Goal: Task Accomplishment & Management: Manage account settings

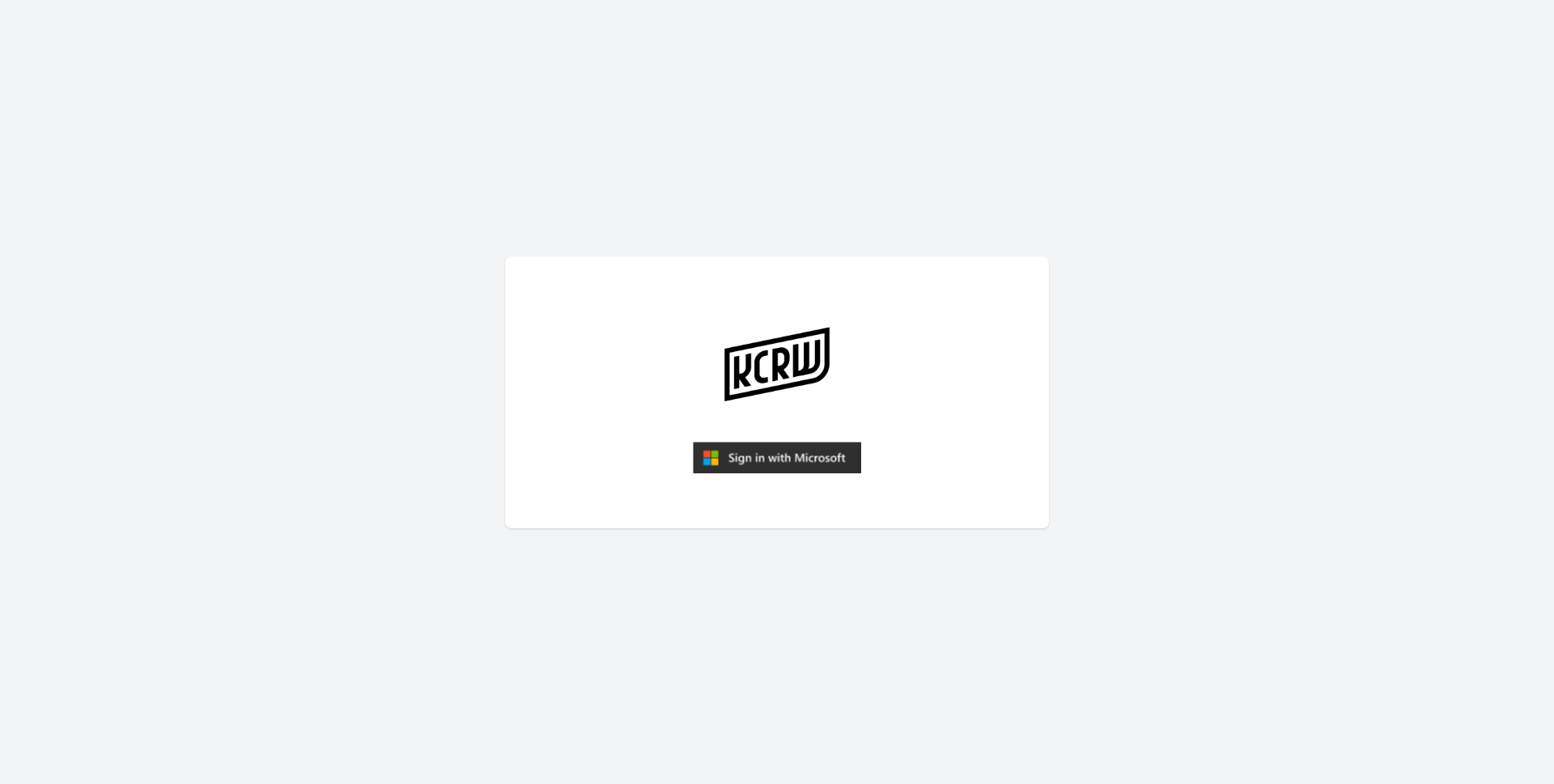
click at [786, 457] on img "submit" at bounding box center [777, 458] width 169 height 32
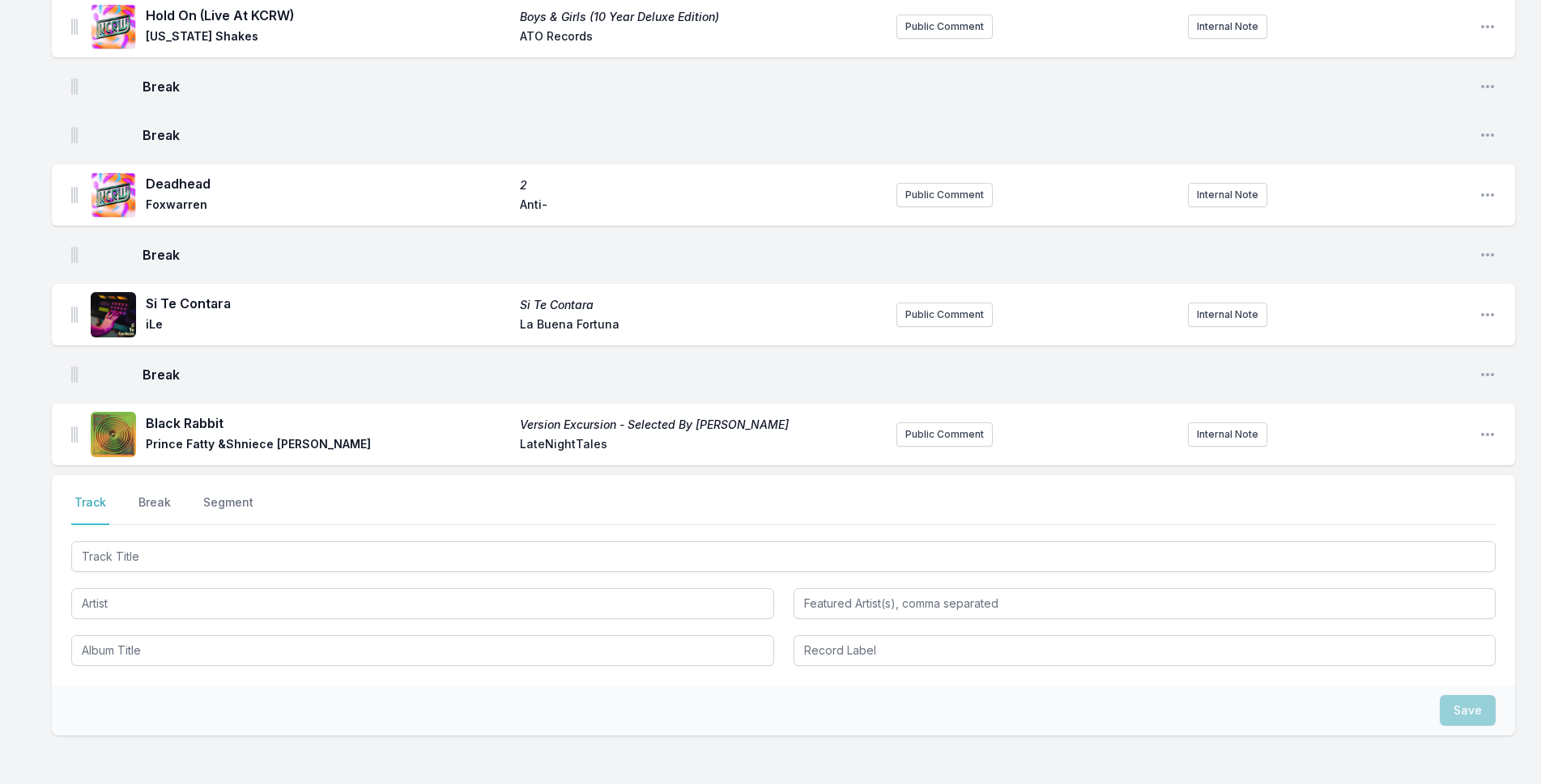
scroll to position [4563, 0]
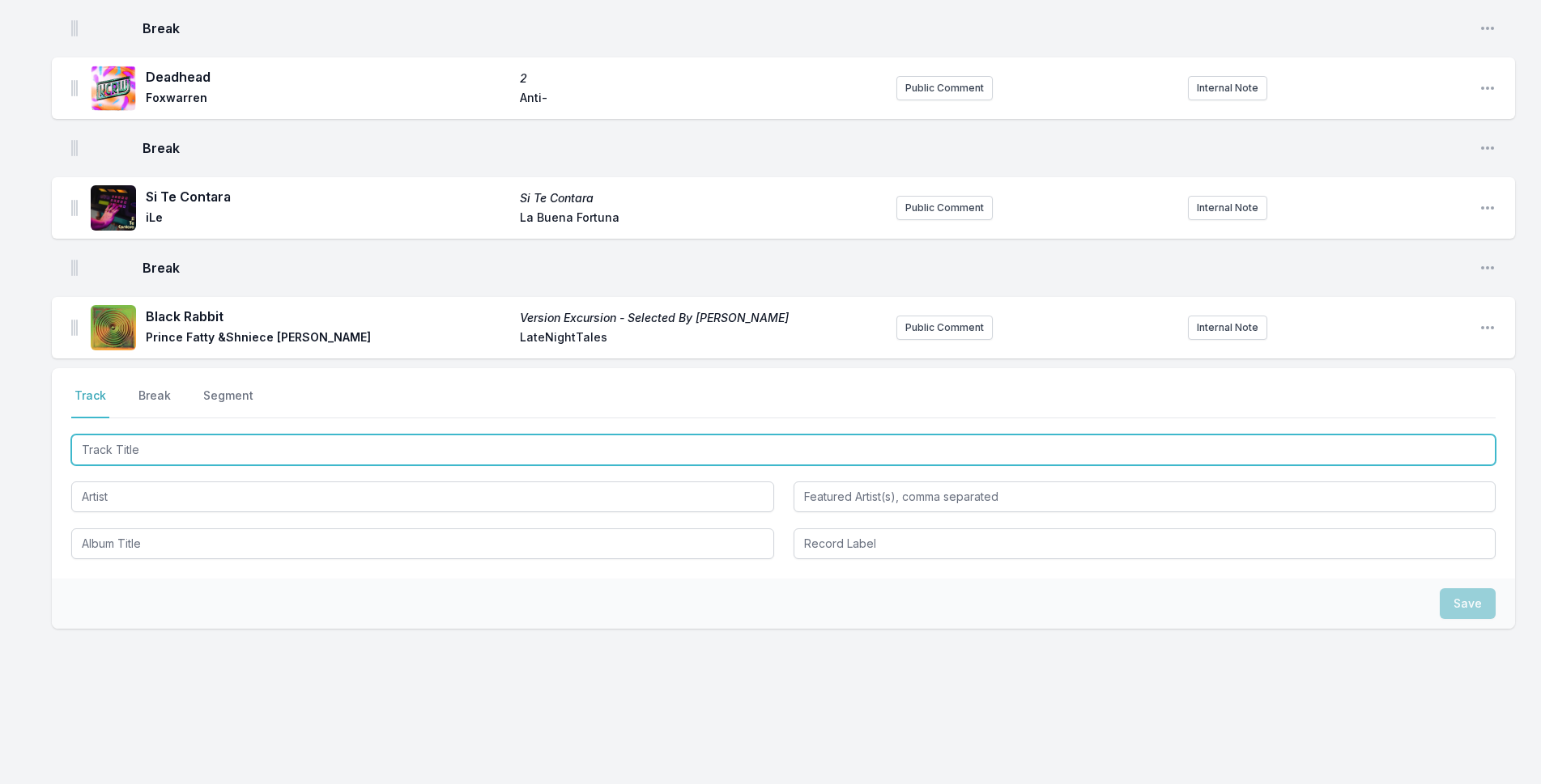
click at [277, 445] on input "Track Title" at bounding box center [783, 450] width 1425 height 30
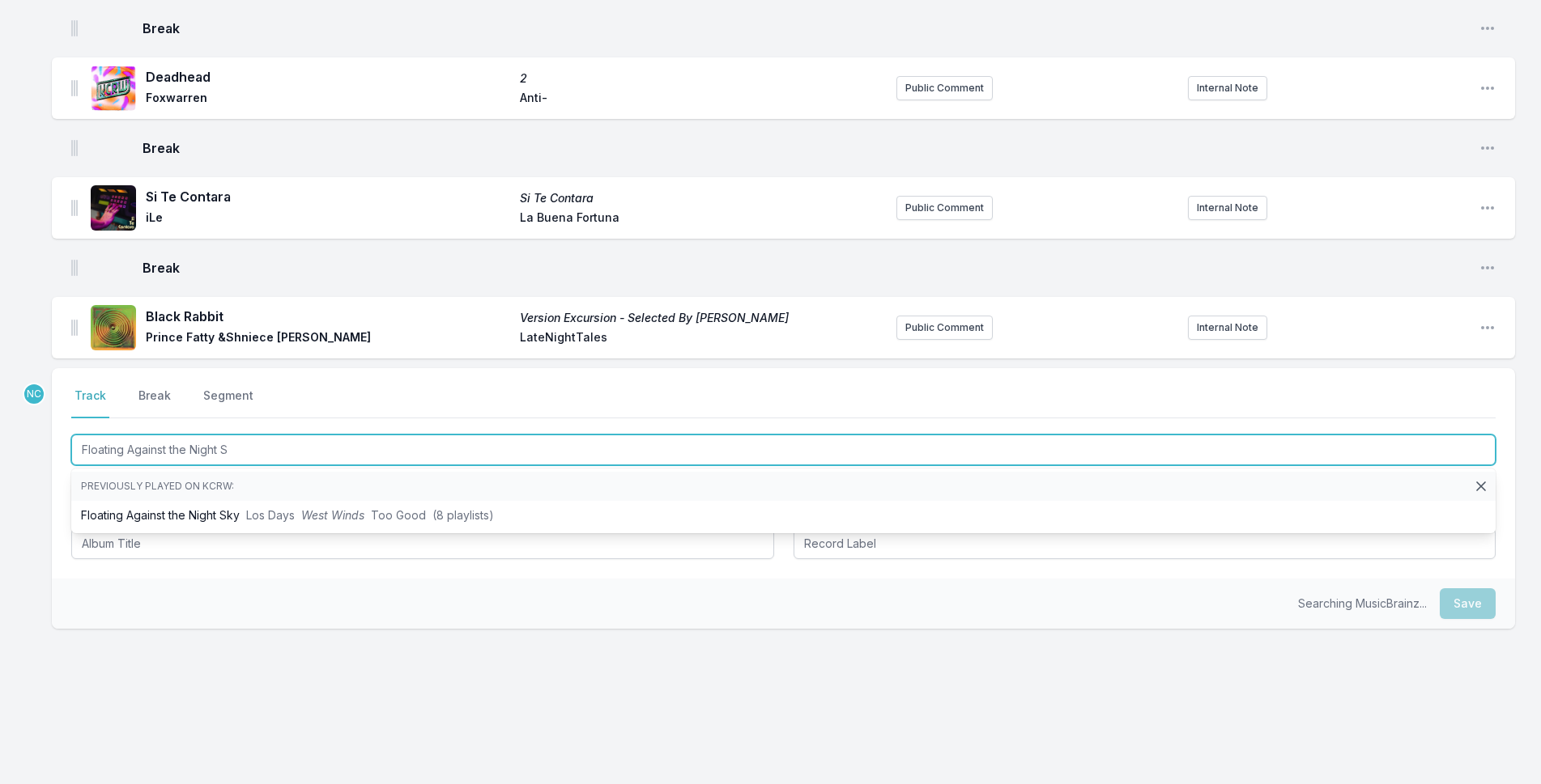
type input "Floating Against the Night Sk"
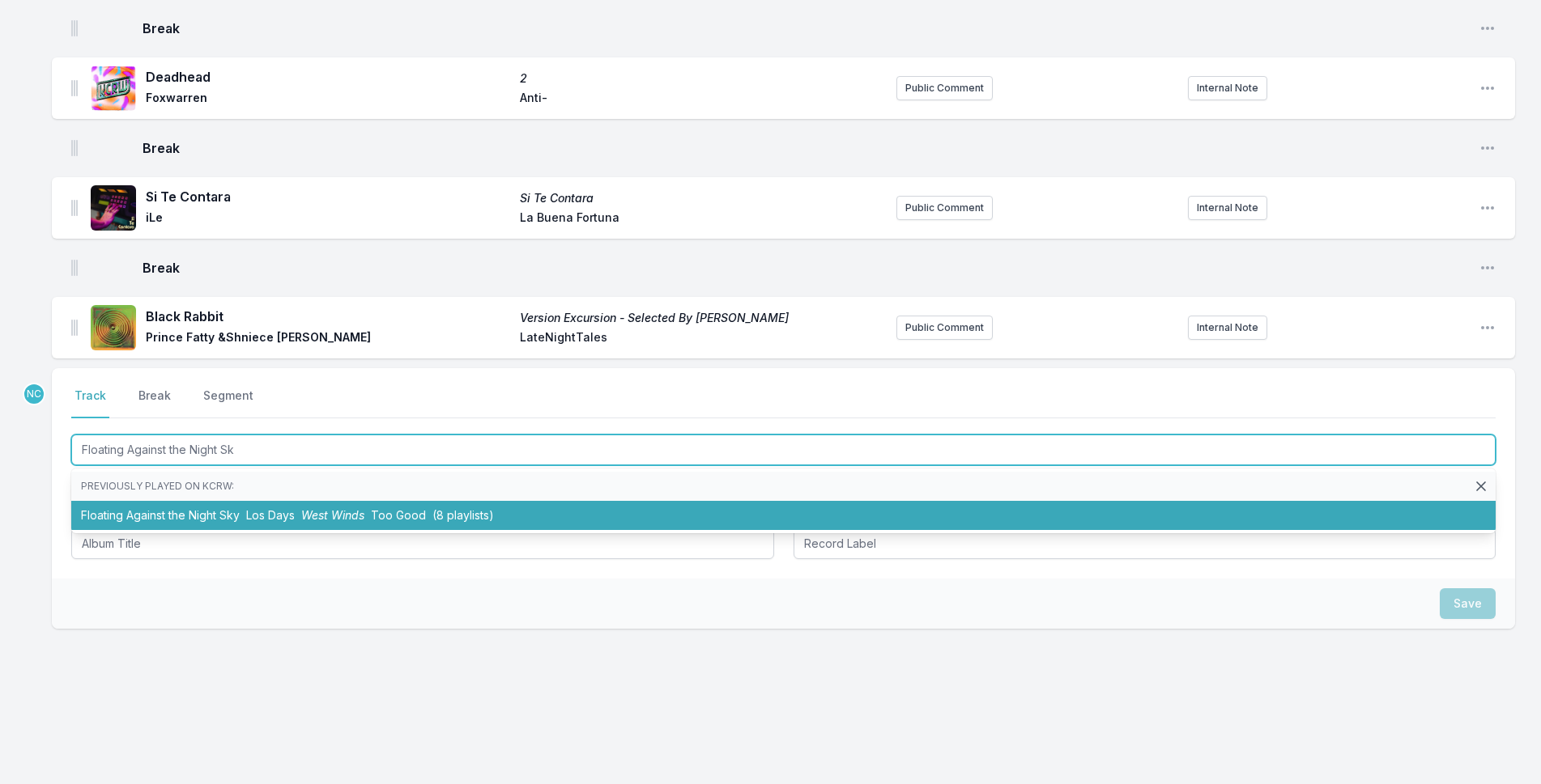
click at [451, 511] on span "(8 playlists)" at bounding box center [463, 515] width 62 height 14
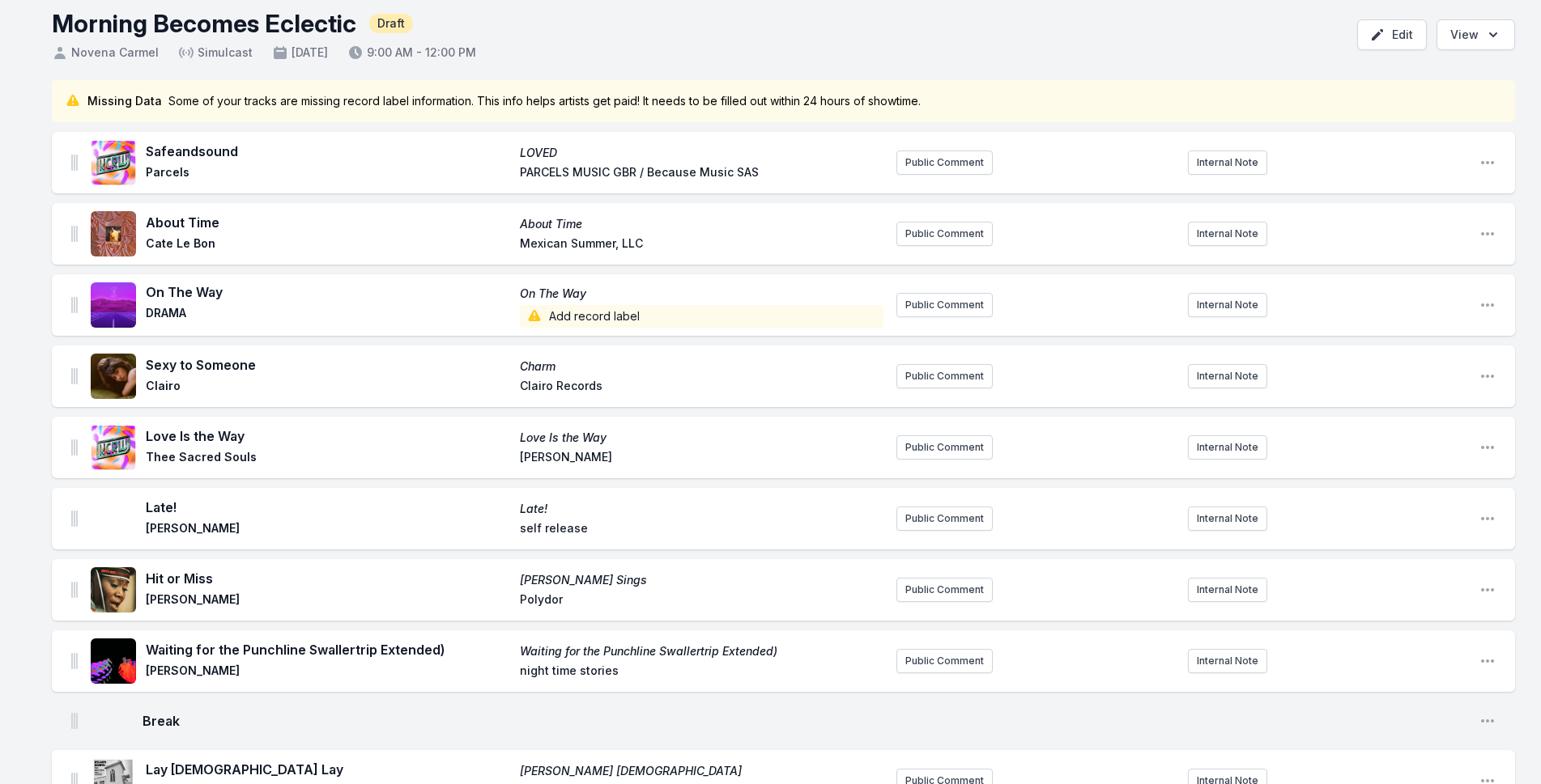
scroll to position [0, 0]
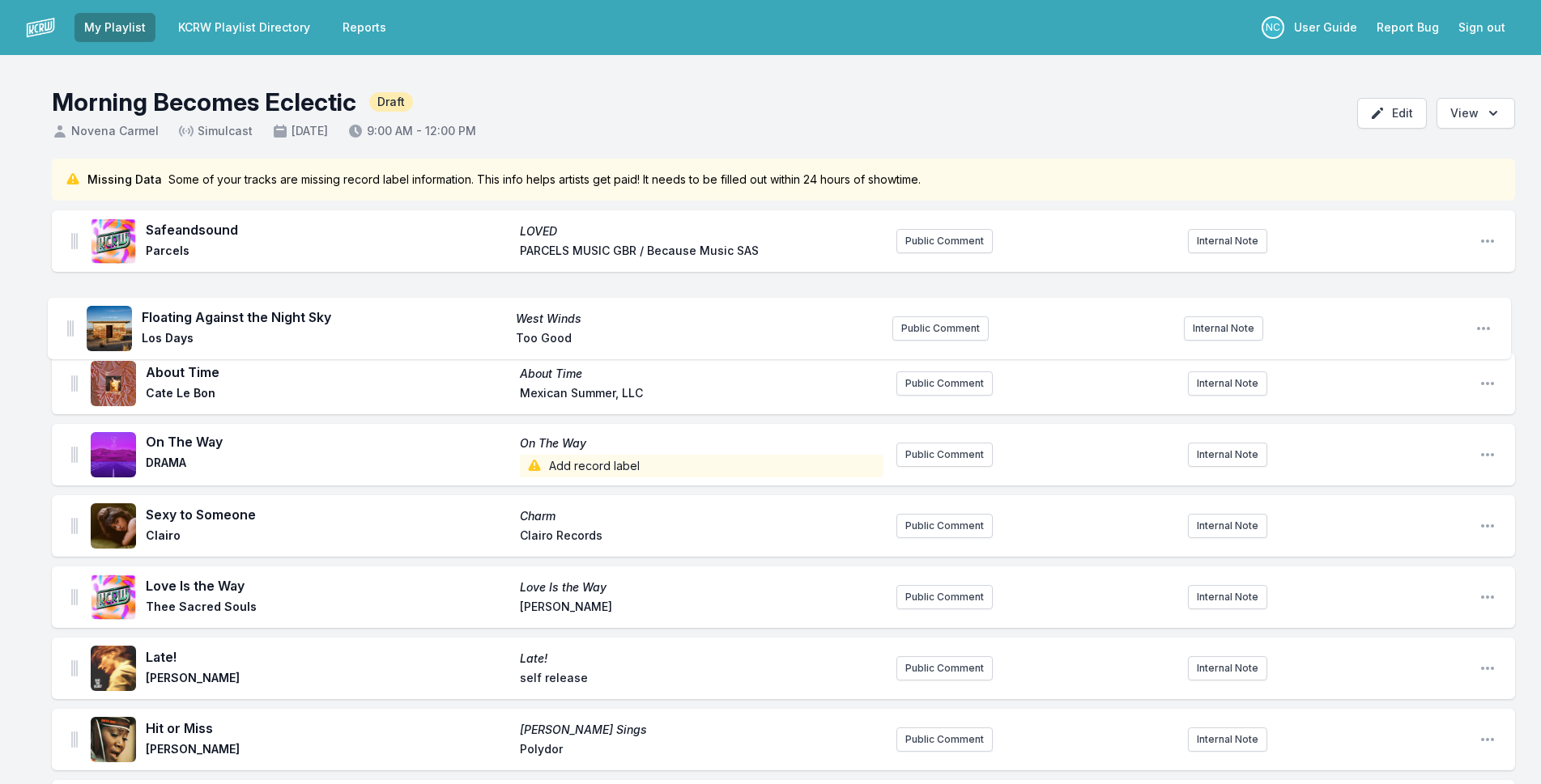
drag, startPoint x: 72, startPoint y: 328, endPoint x: 70, endPoint y: 320, distance: 8.2
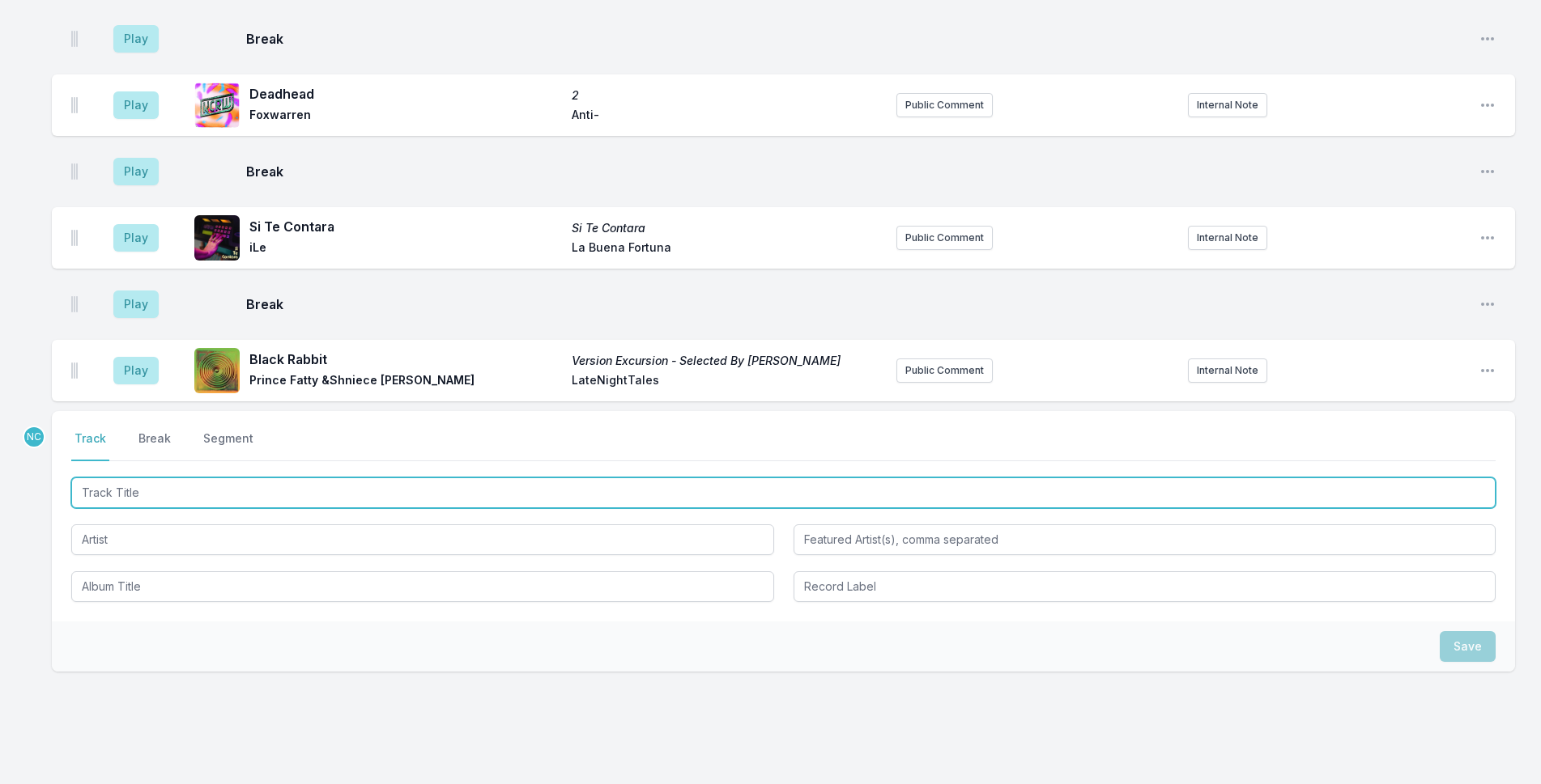
scroll to position [4761, 0]
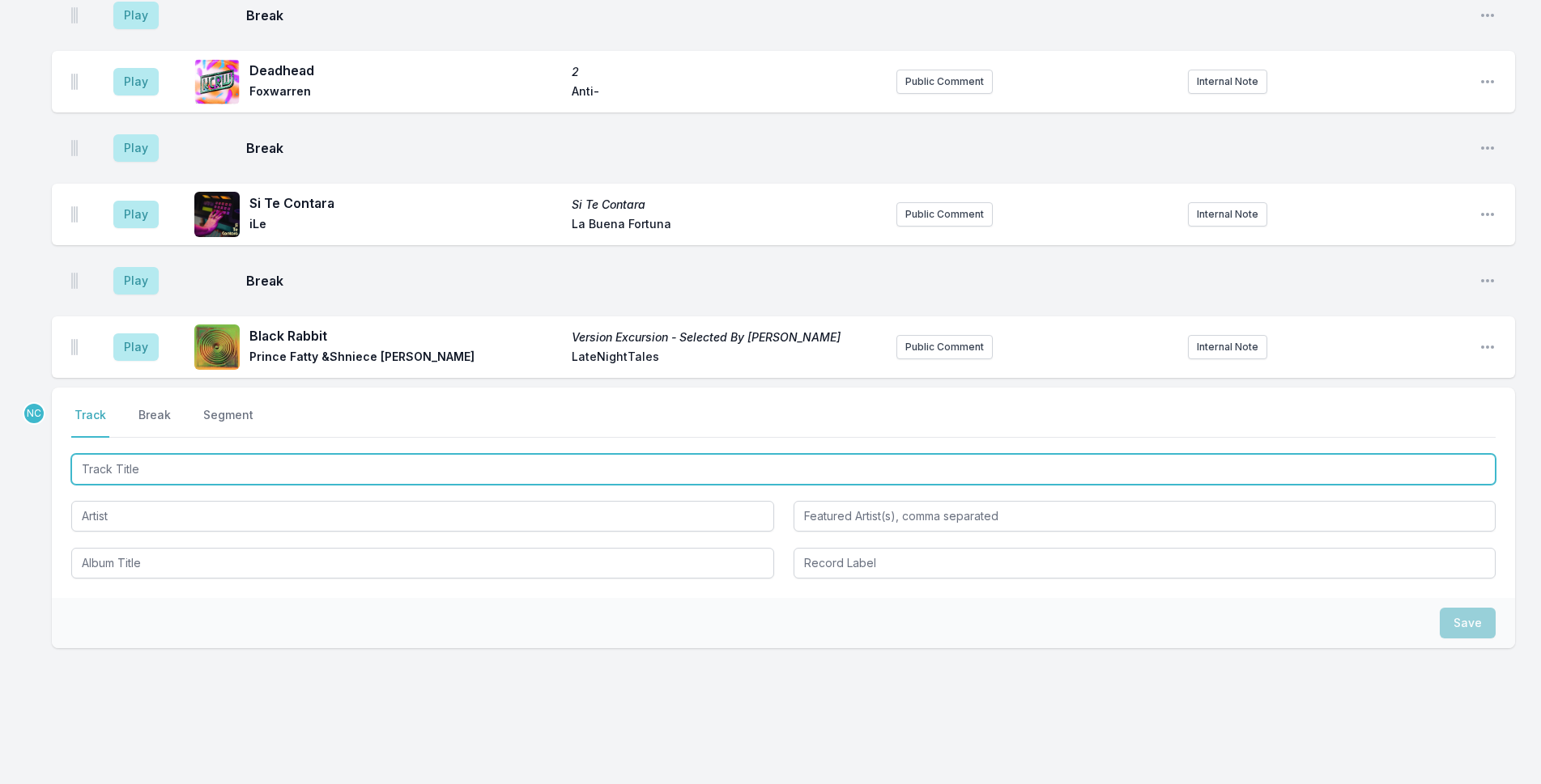
click at [310, 456] on input "Track Title" at bounding box center [783, 470] width 1425 height 30
type input "This is the Day"
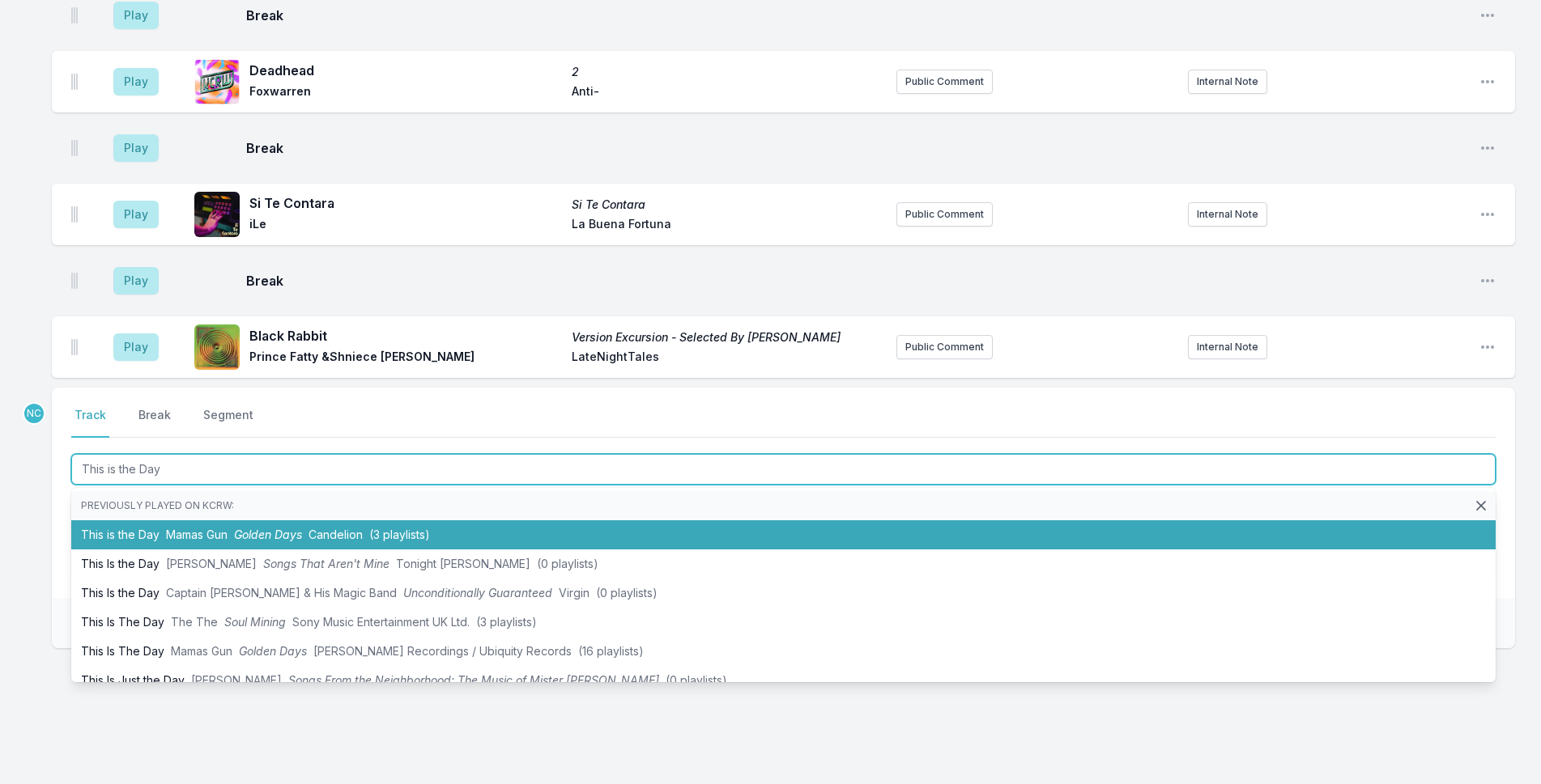
click at [292, 527] on span "Golden Days" at bounding box center [268, 534] width 68 height 14
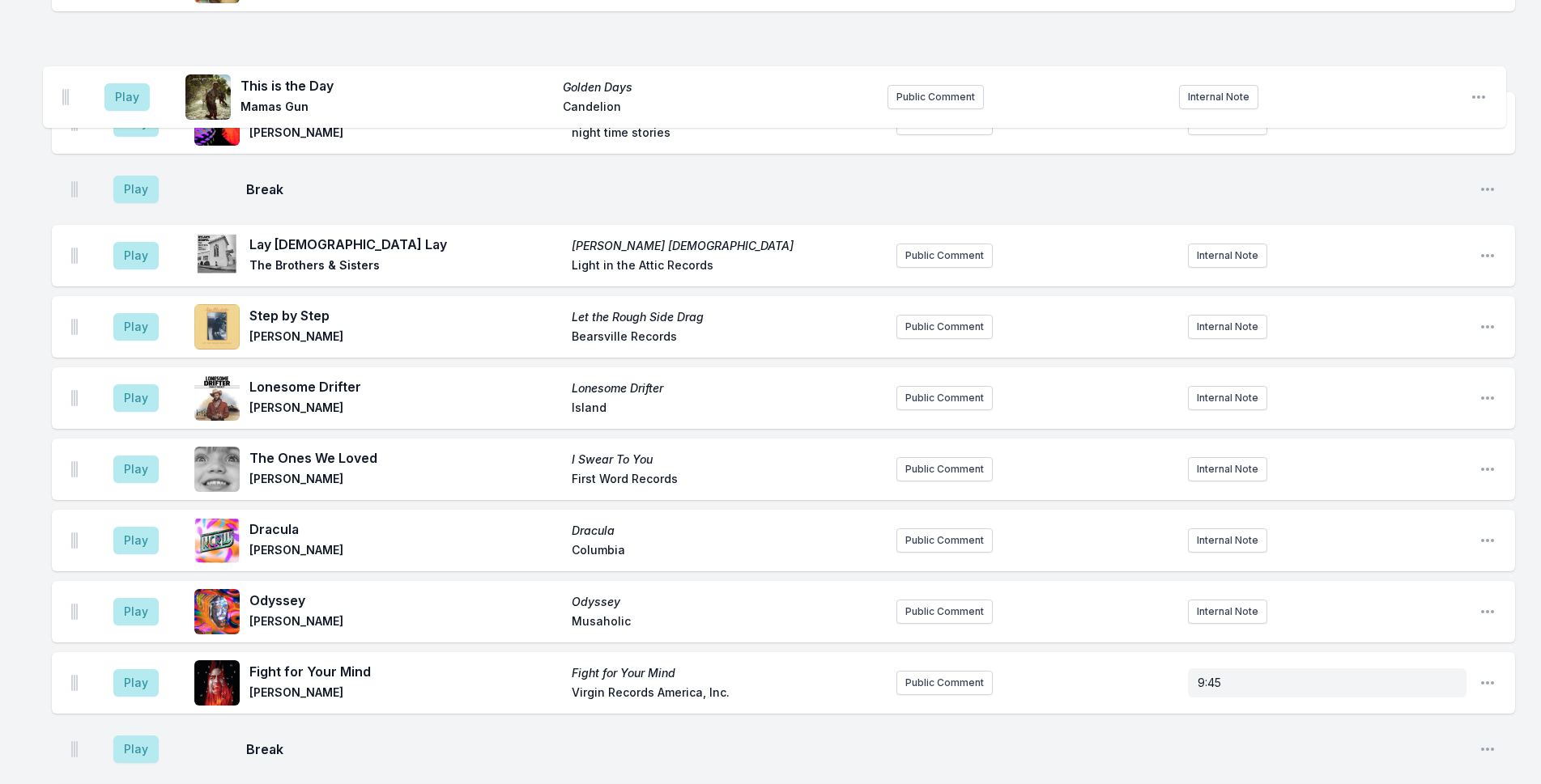
scroll to position [660, 0]
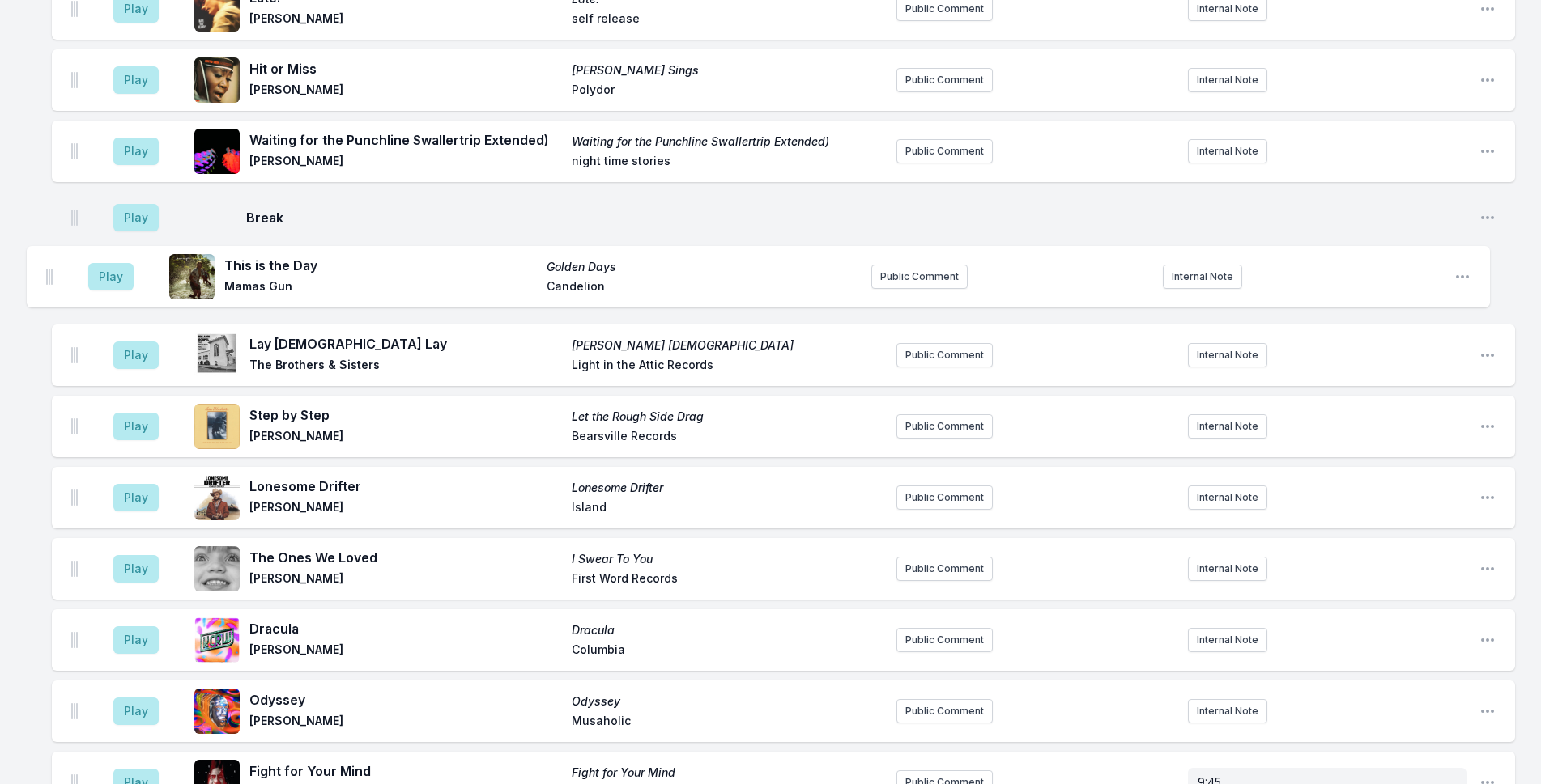
drag, startPoint x: 74, startPoint y: 327, endPoint x: 49, endPoint y: 256, distance: 75.3
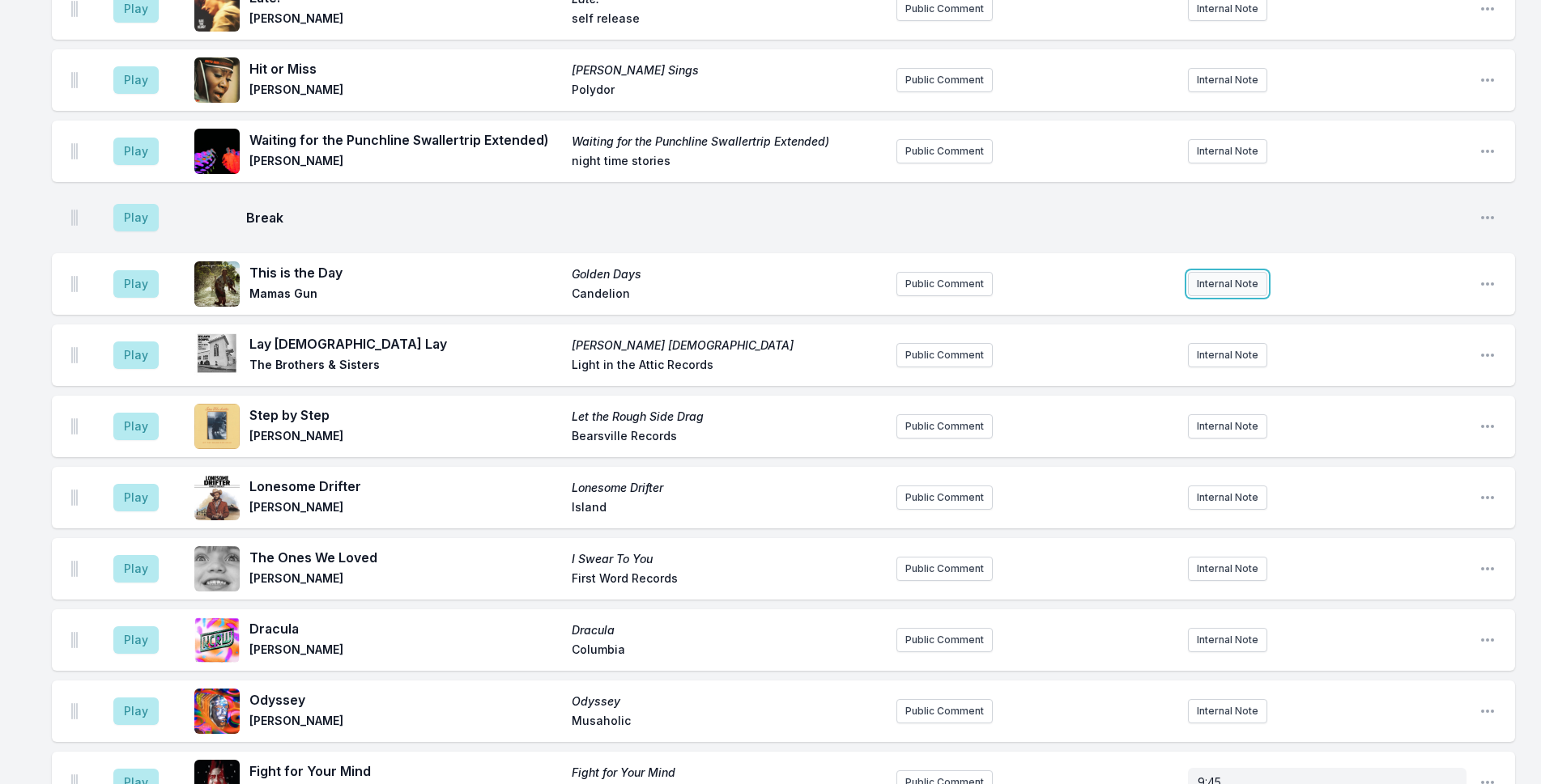
click at [1231, 281] on button "Internal Note" at bounding box center [1227, 284] width 80 height 25
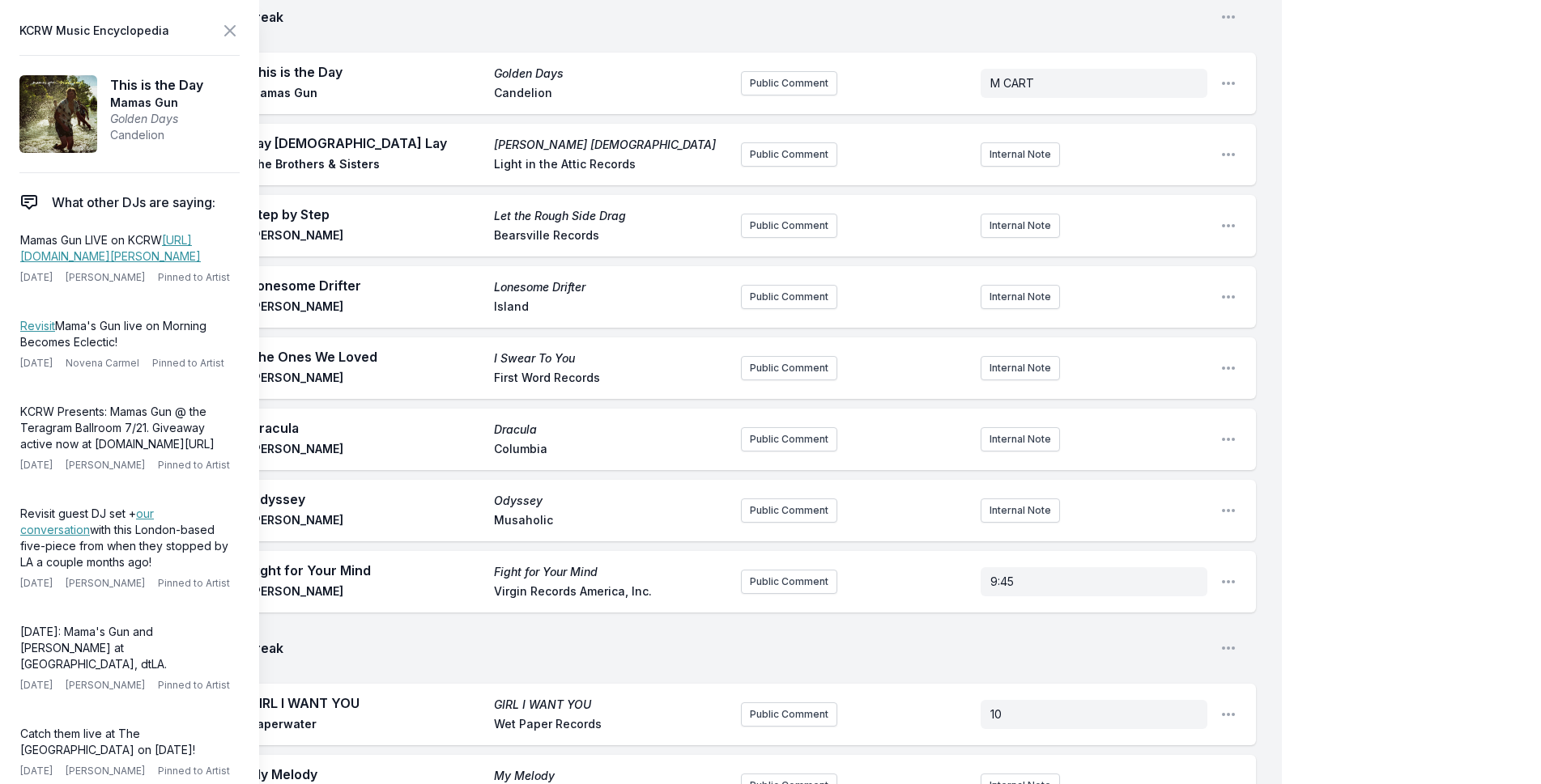
scroll to position [902, 0]
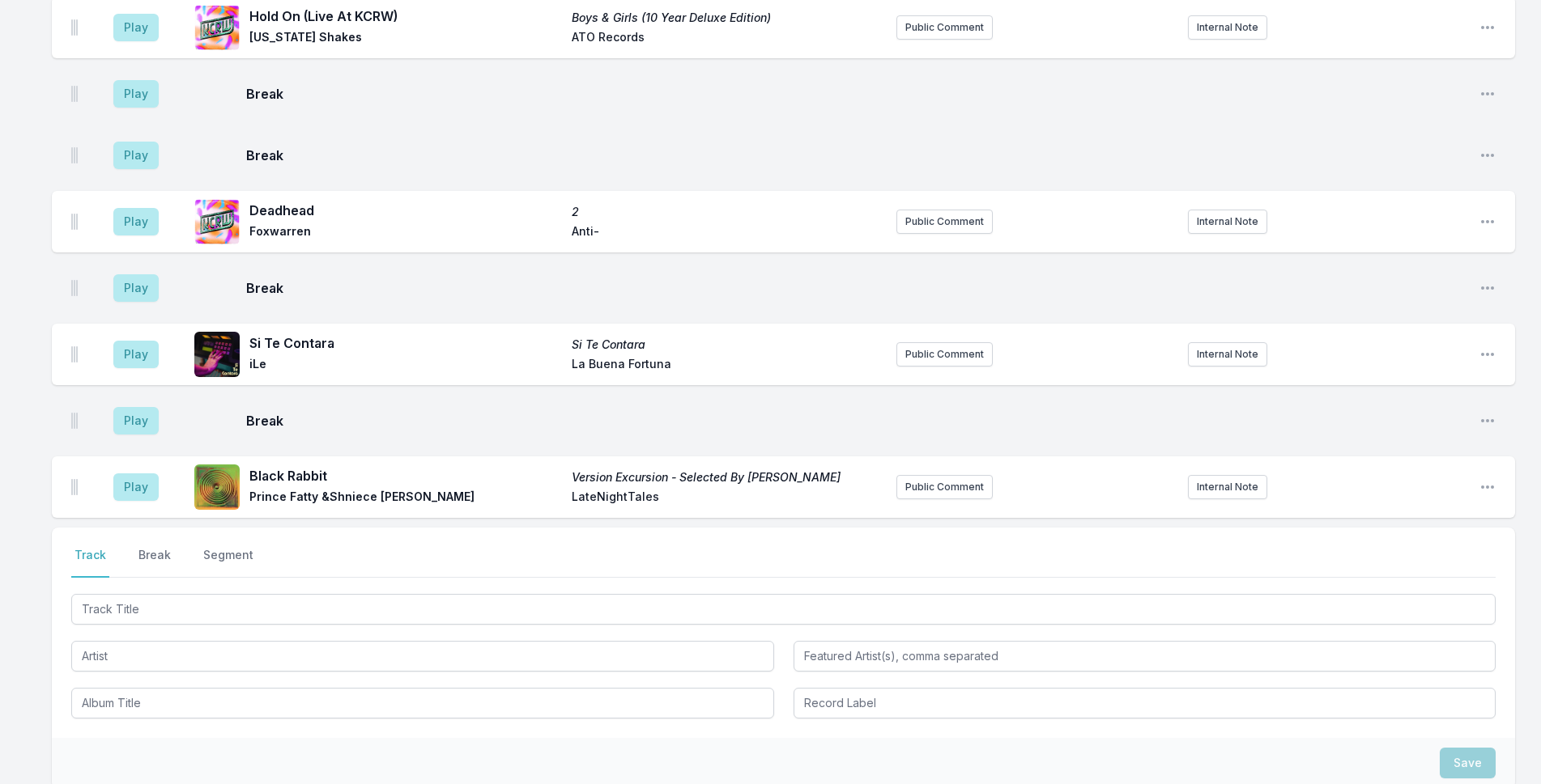
scroll to position [4835, 0]
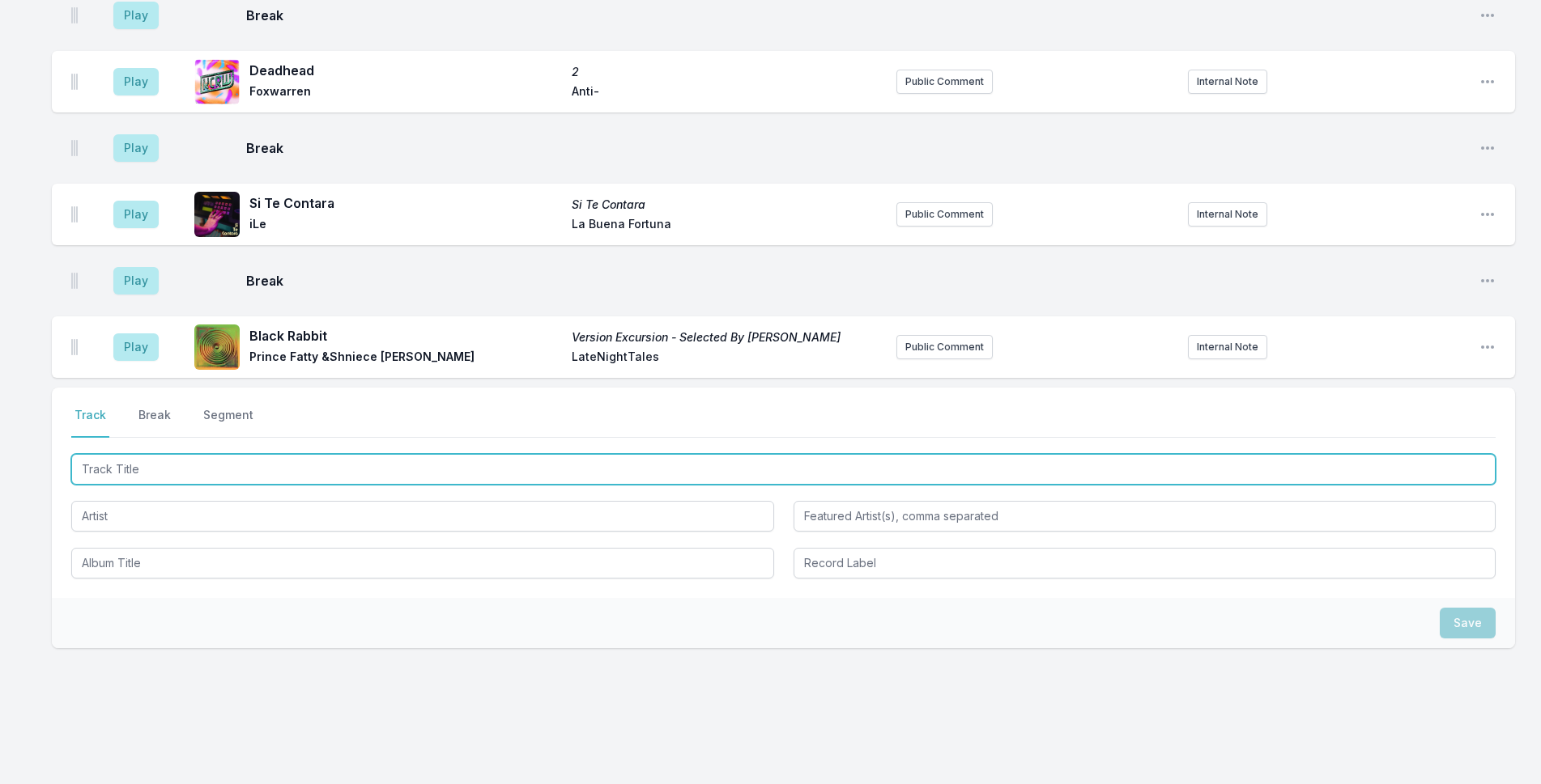
drag, startPoint x: 150, startPoint y: 447, endPoint x: 895, endPoint y: 330, distance: 754.1
click at [235, 422] on div "Select a tab Track Break Segment Track Break Segment" at bounding box center [783, 492] width 1463 height 210
type input "h"
type input "Home ([PERSON_NAME]"
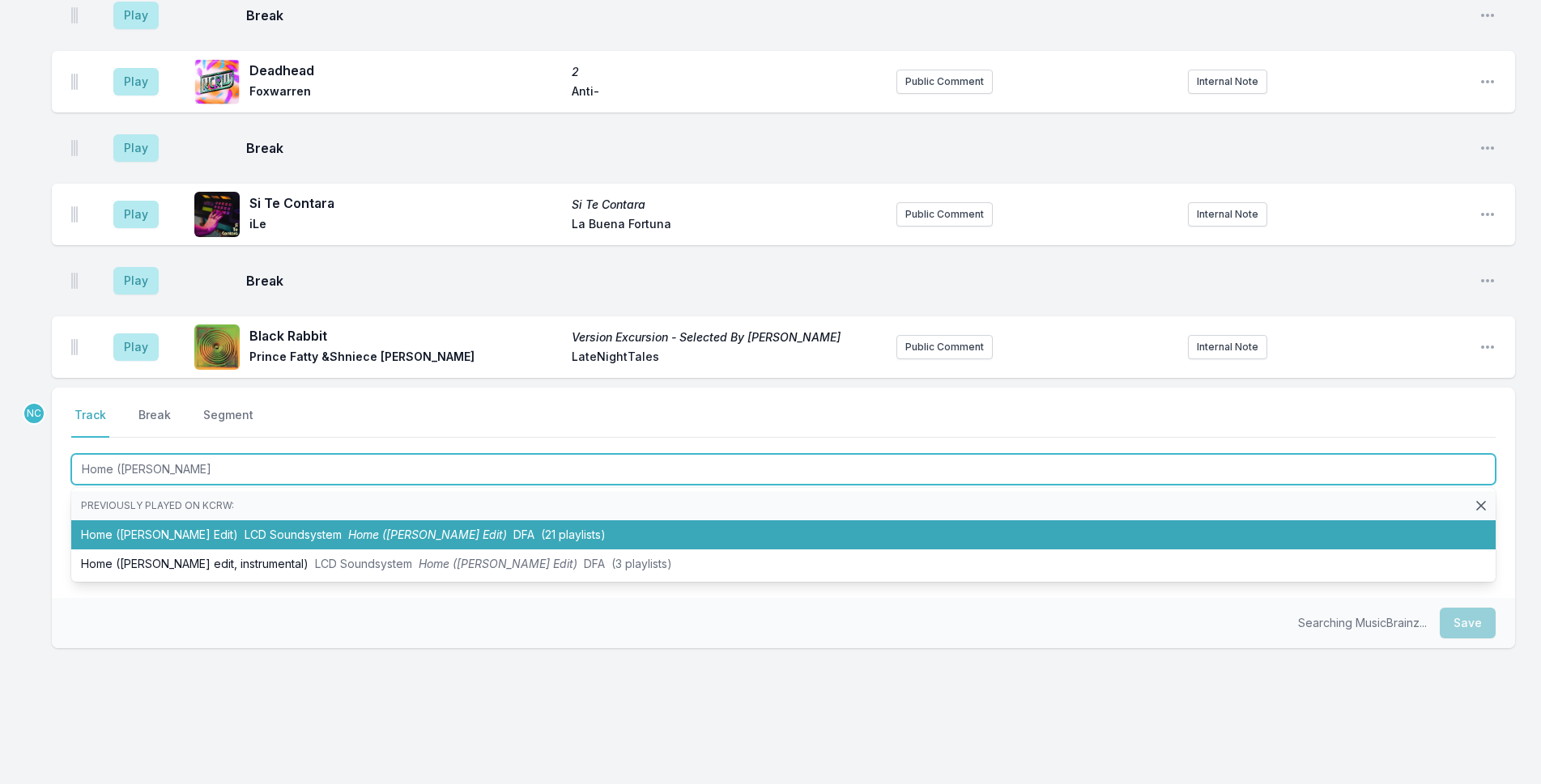
click at [349, 527] on span "Home ([PERSON_NAME] Edit)" at bounding box center [428, 534] width 159 height 14
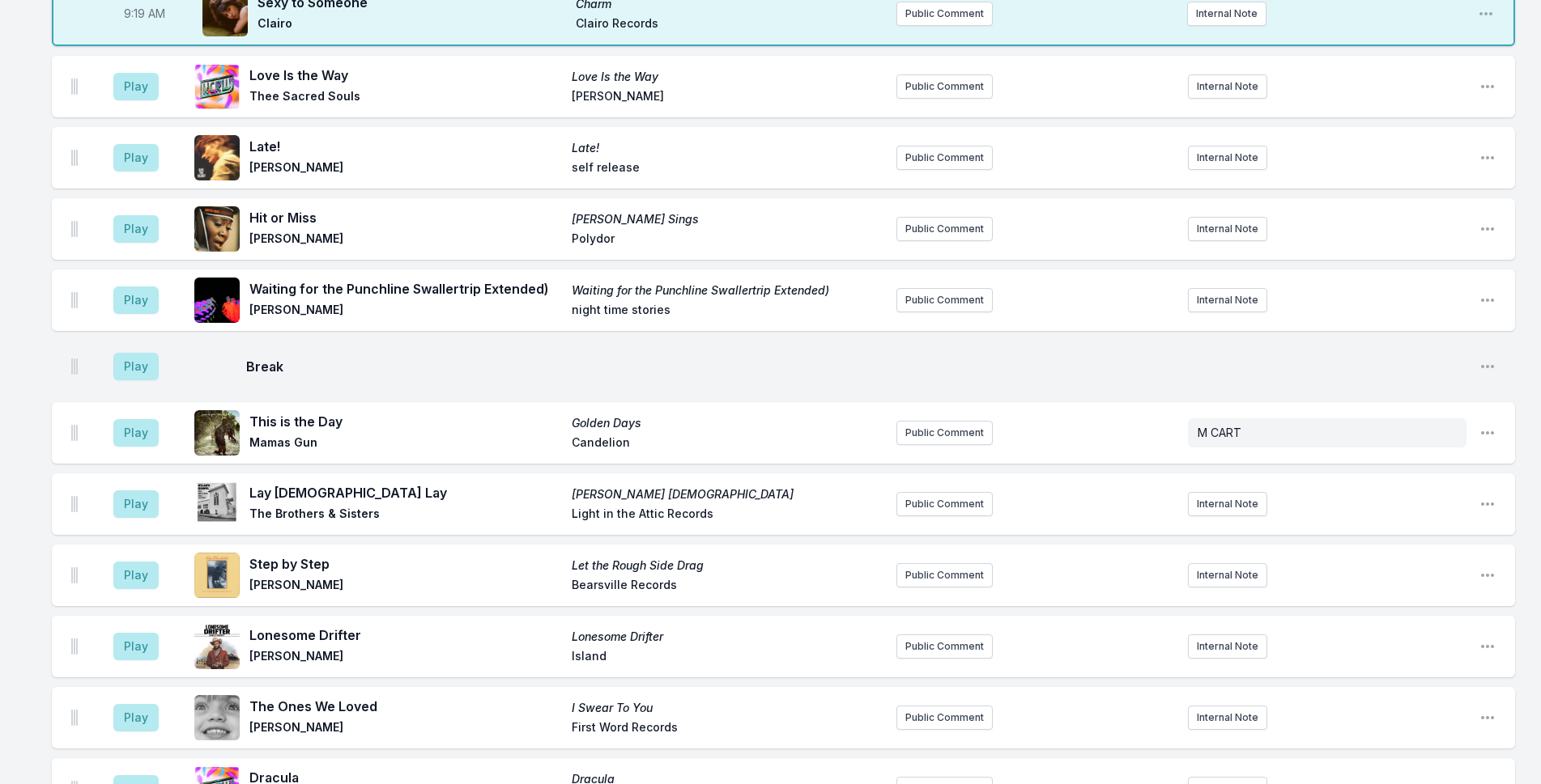
scroll to position [486, 0]
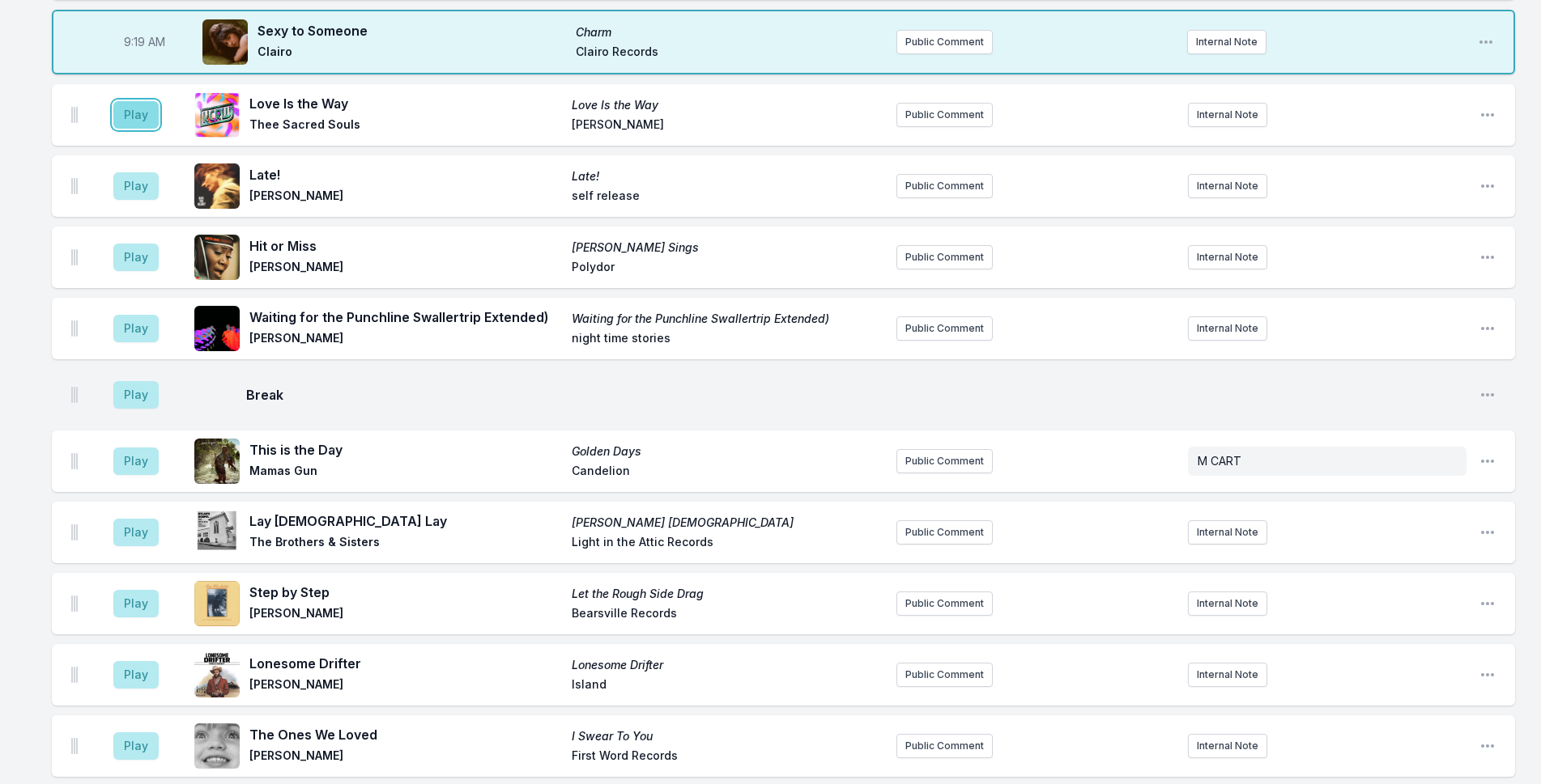
click at [120, 120] on button "Play" at bounding box center [136, 115] width 45 height 27
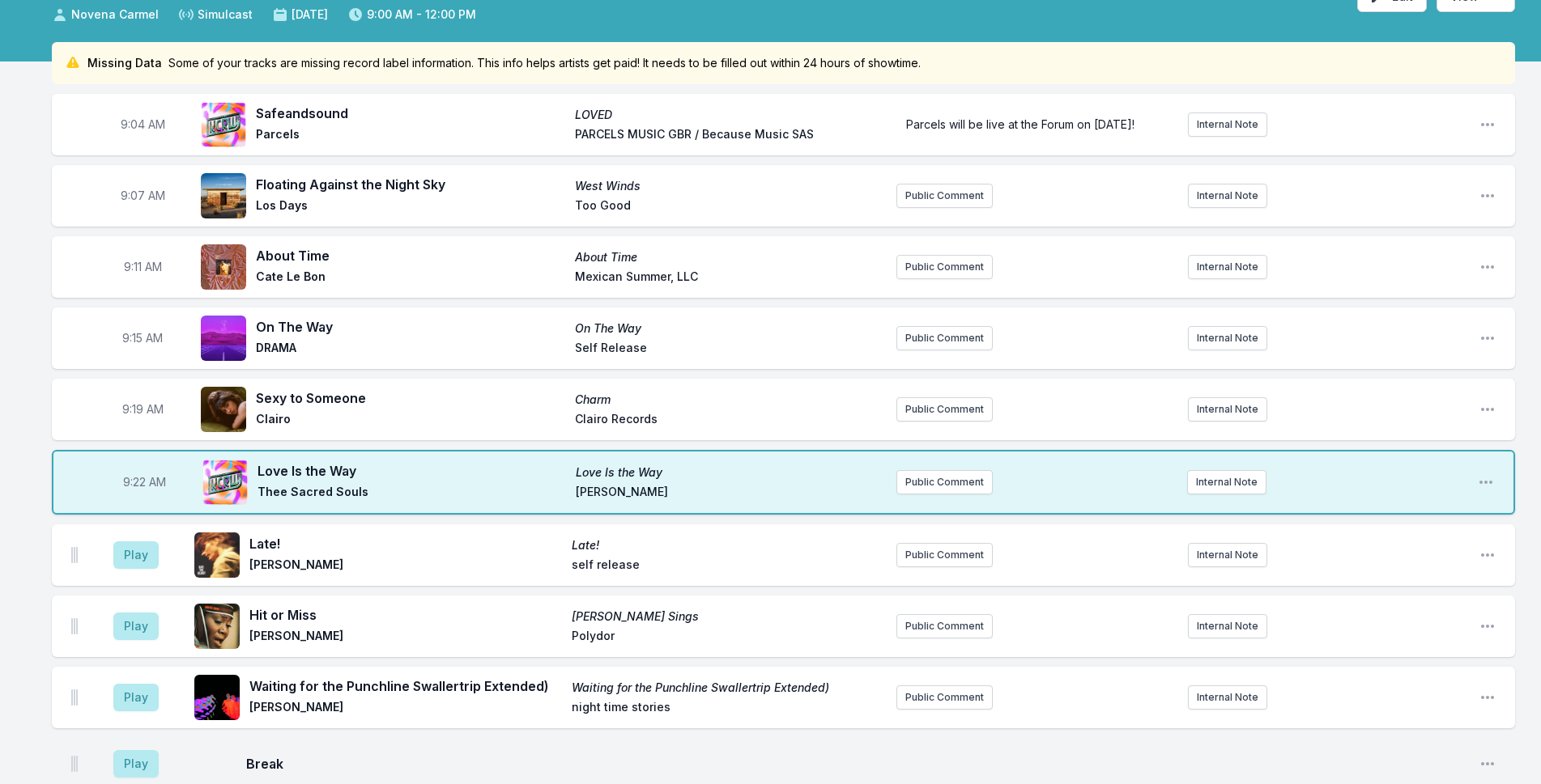
scroll to position [80, 0]
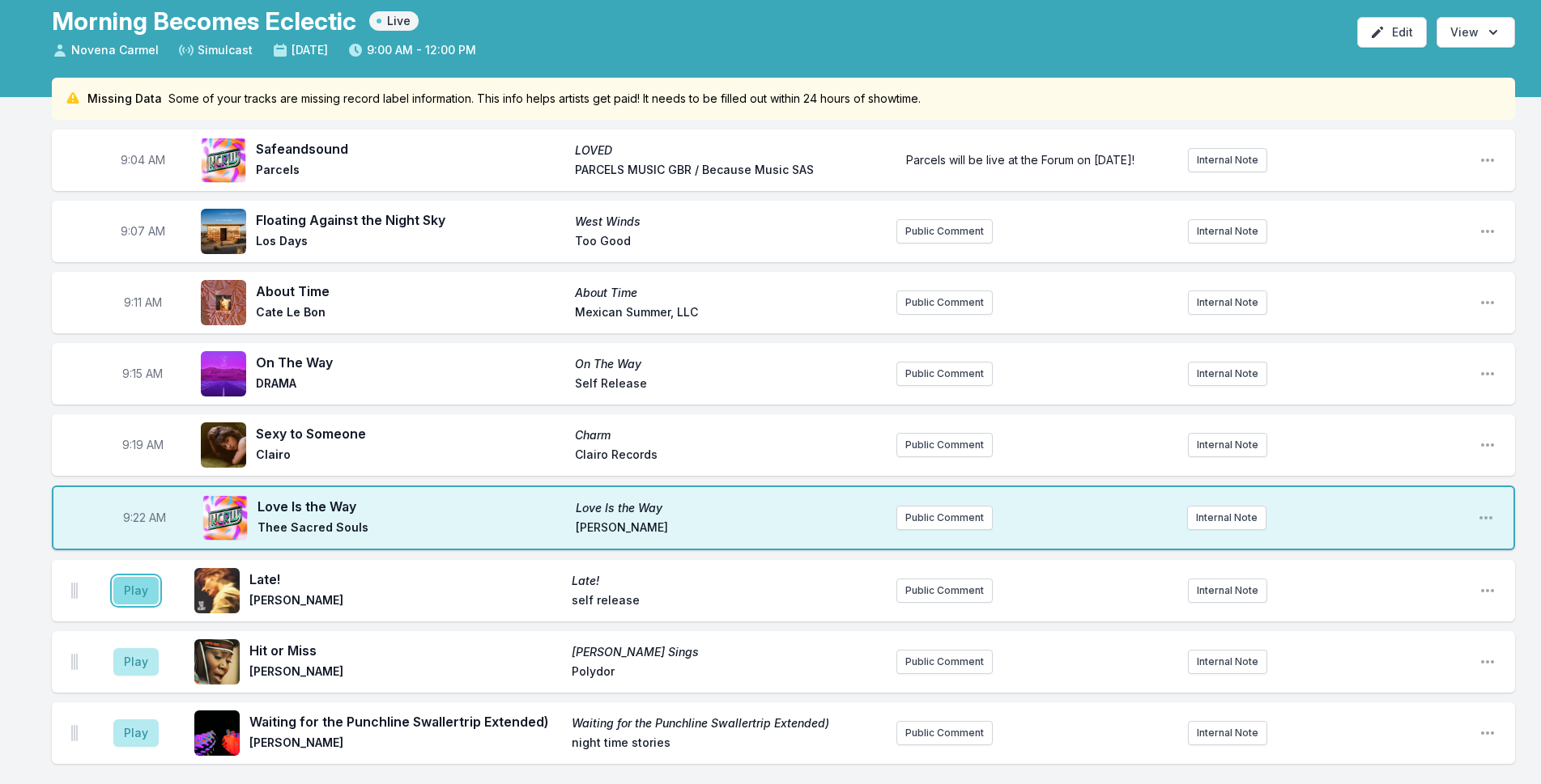
click at [143, 589] on button "Play" at bounding box center [136, 591] width 45 height 27
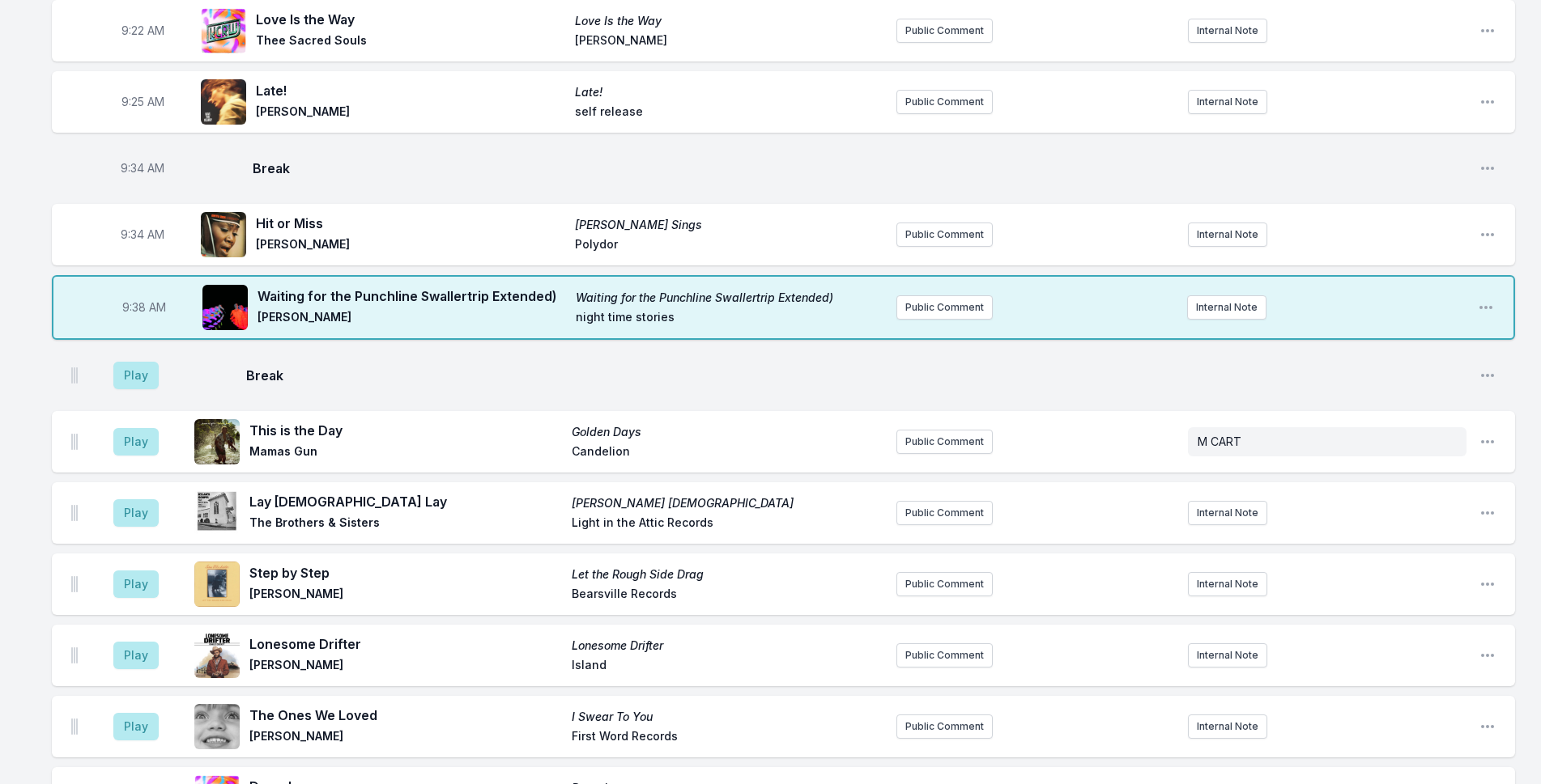
scroll to position [728, 0]
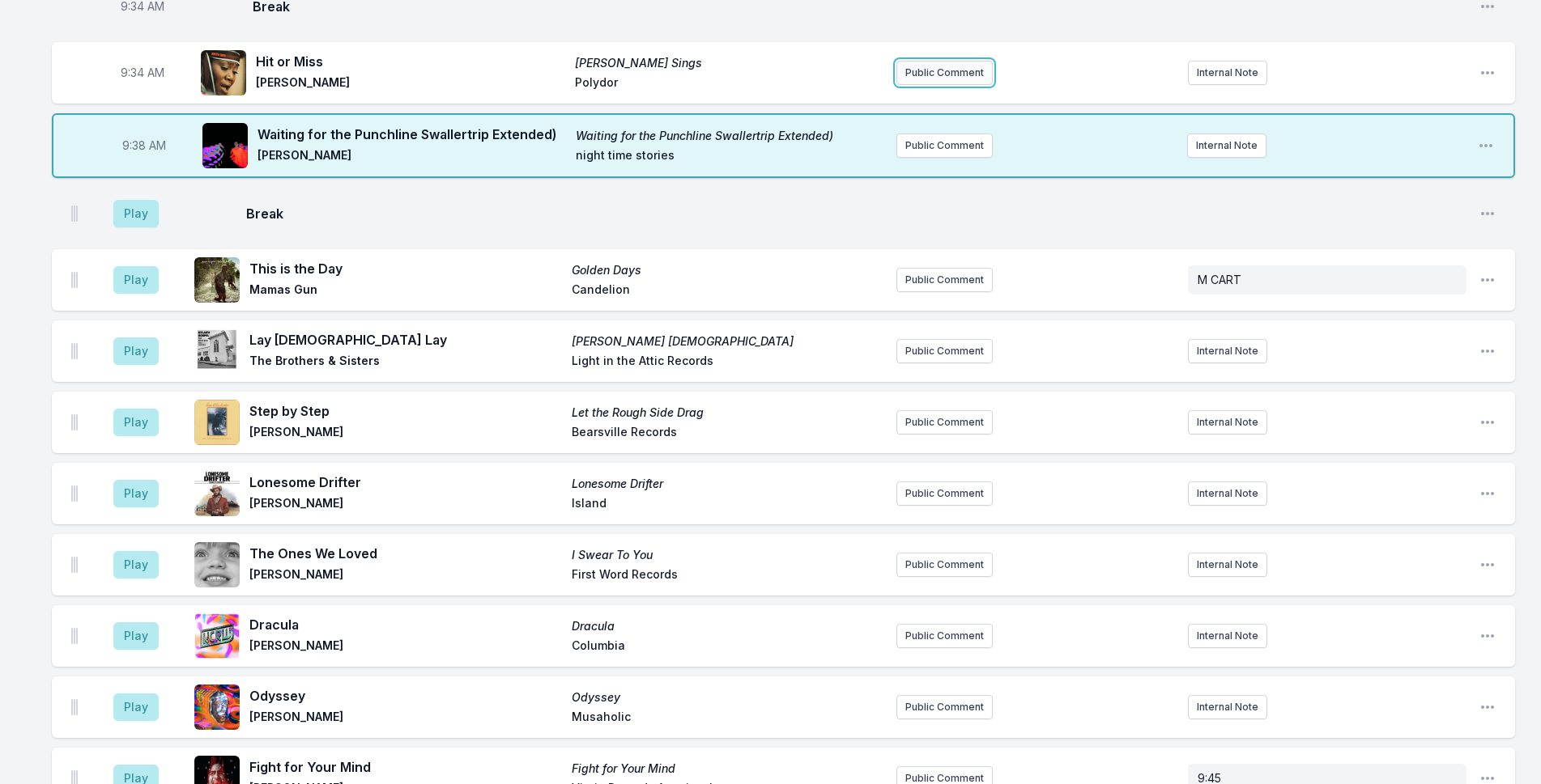
click at [959, 80] on button "Public Comment" at bounding box center [944, 73] width 97 height 25
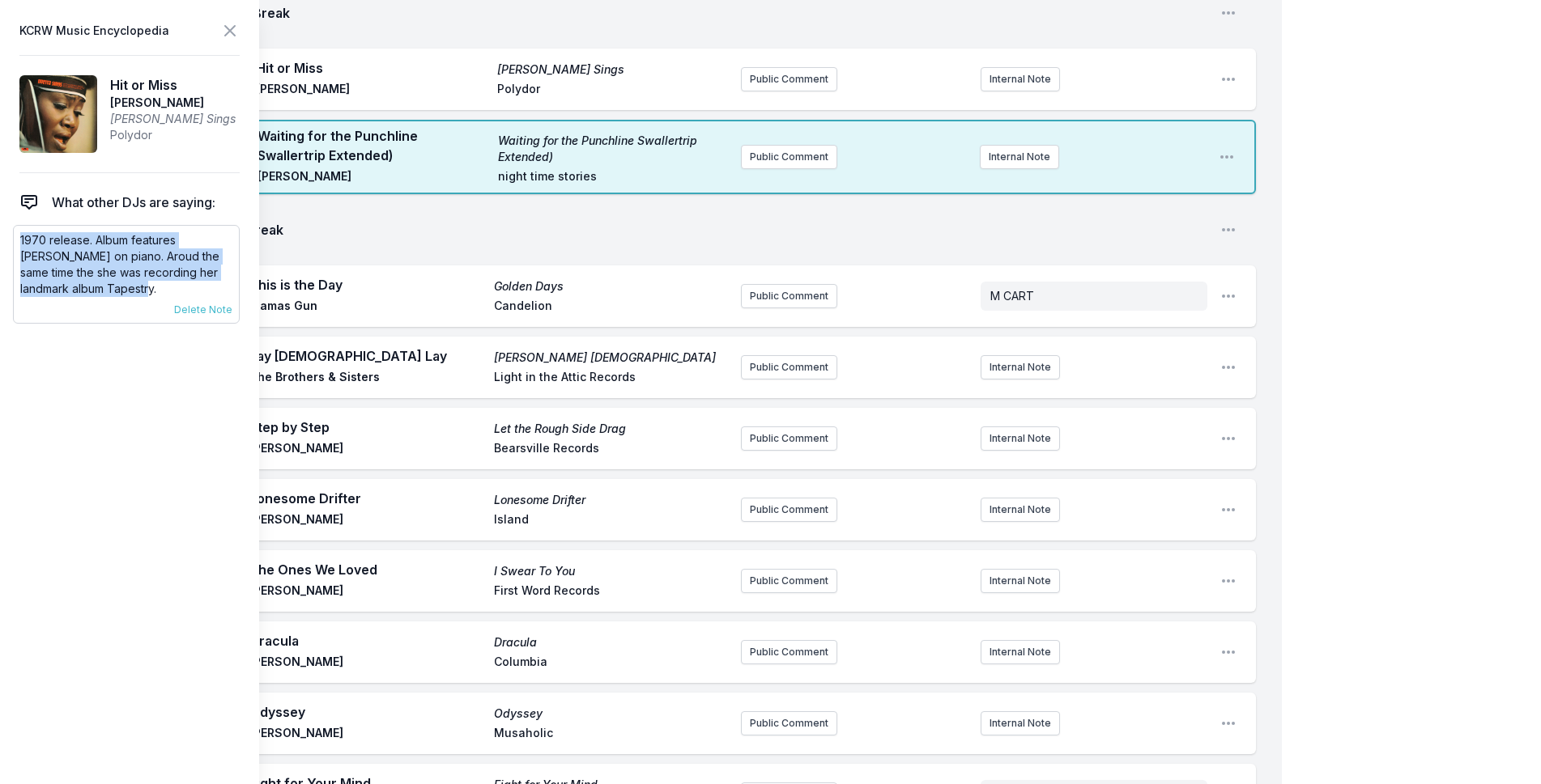
drag, startPoint x: 81, startPoint y: 285, endPoint x: 18, endPoint y: 239, distance: 78.0
click at [18, 239] on div "1970 release. Album features [PERSON_NAME] on piano. Aroud the same time the sh…" at bounding box center [126, 275] width 226 height 98
copy p "1970 release. Album features [PERSON_NAME] on piano. Aroud the same time the sh…"
click at [778, 75] on button "Public Comment" at bounding box center [789, 80] width 97 height 25
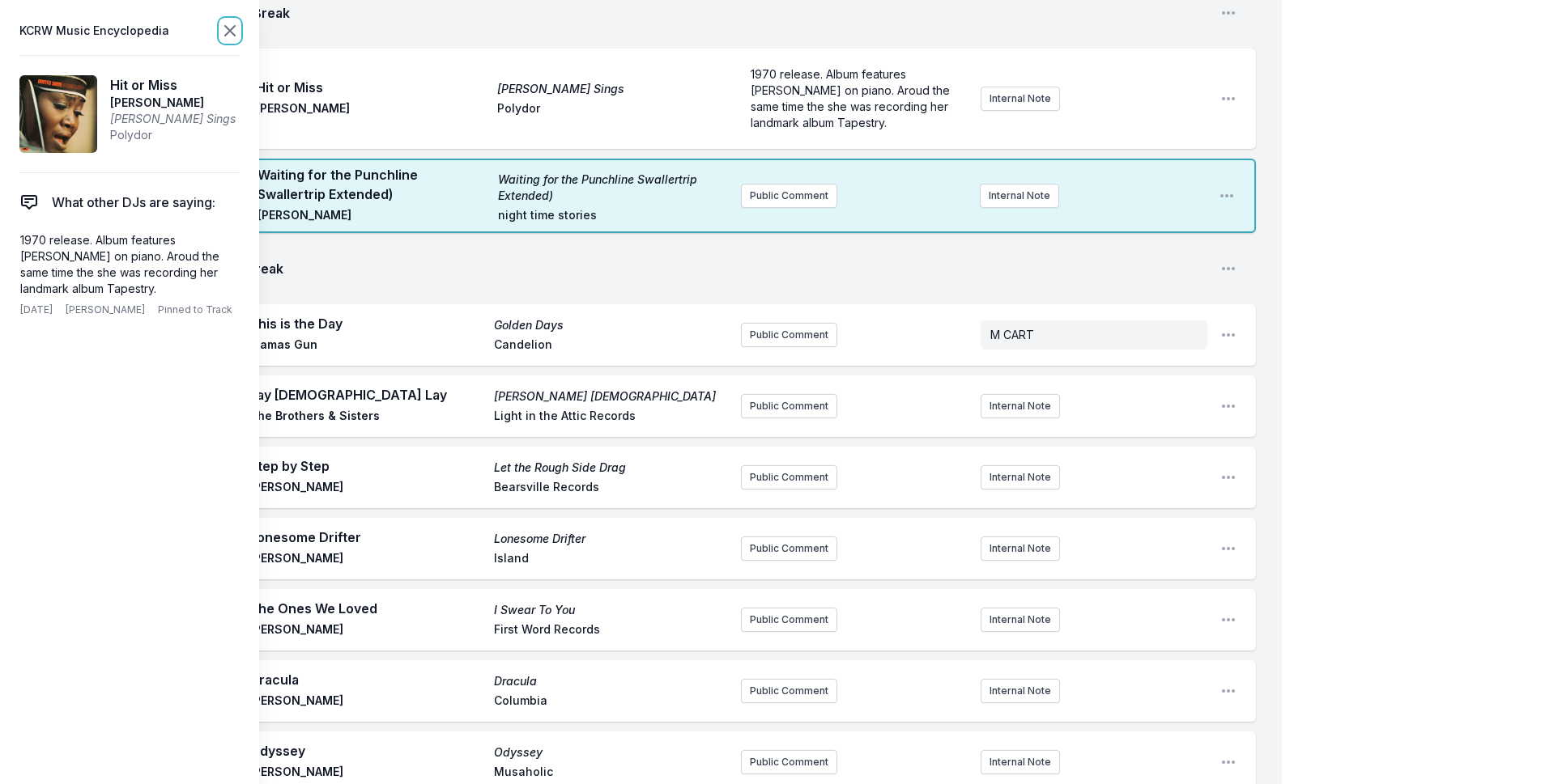
click at [237, 27] on icon at bounding box center [230, 30] width 20 height 20
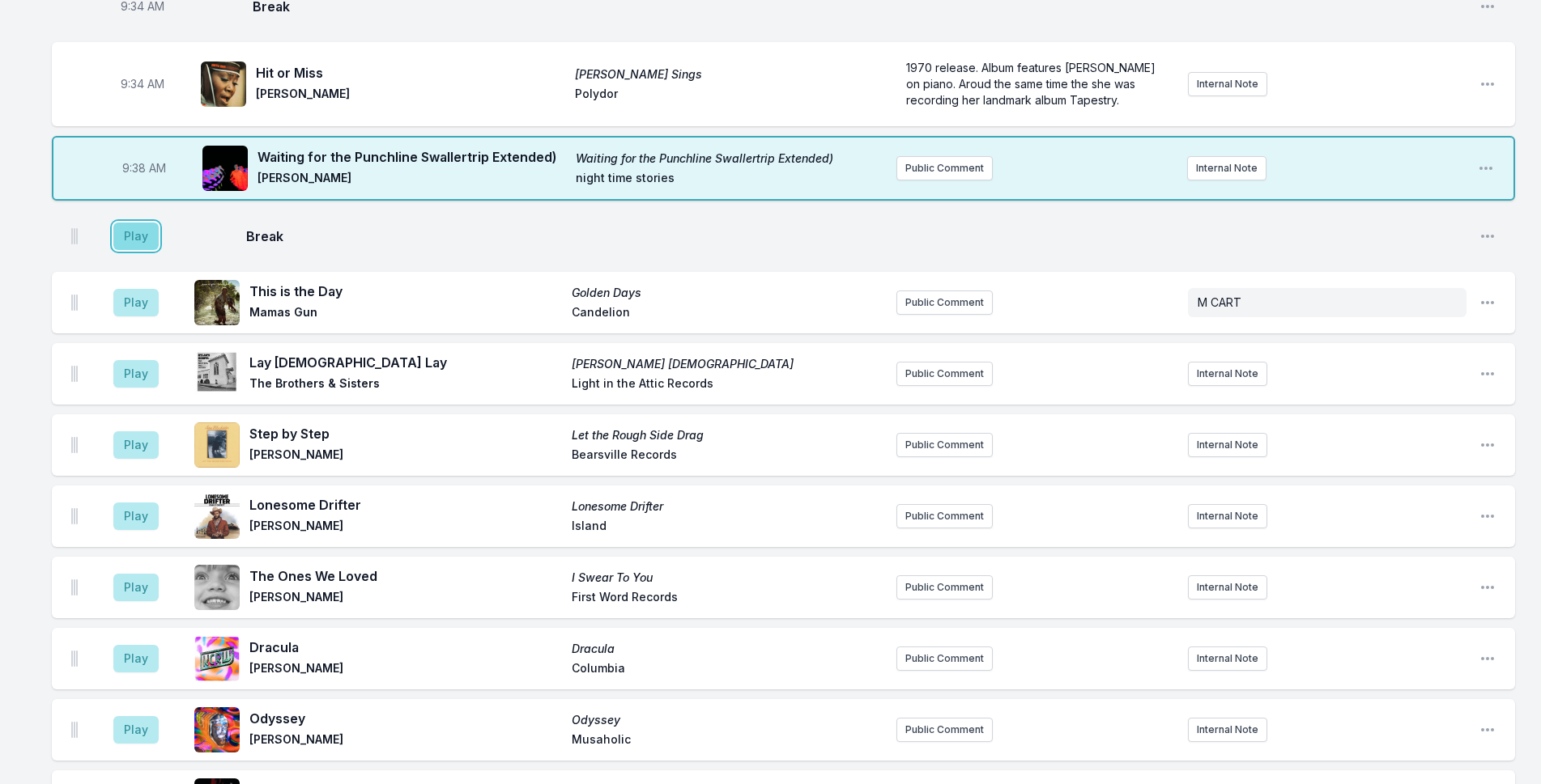
click at [121, 233] on button "Play" at bounding box center [136, 236] width 45 height 27
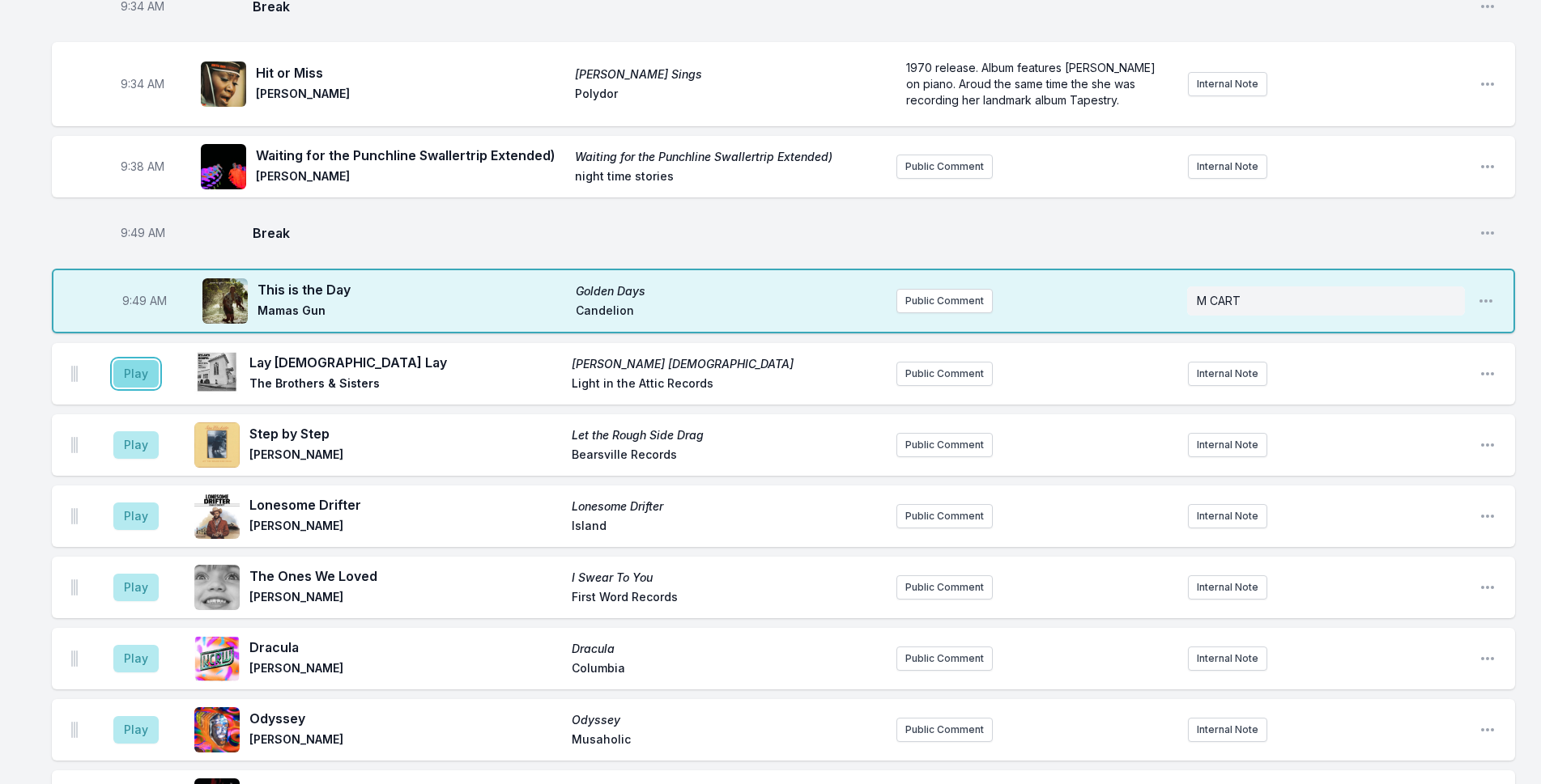
click at [148, 371] on button "Play" at bounding box center [136, 373] width 45 height 27
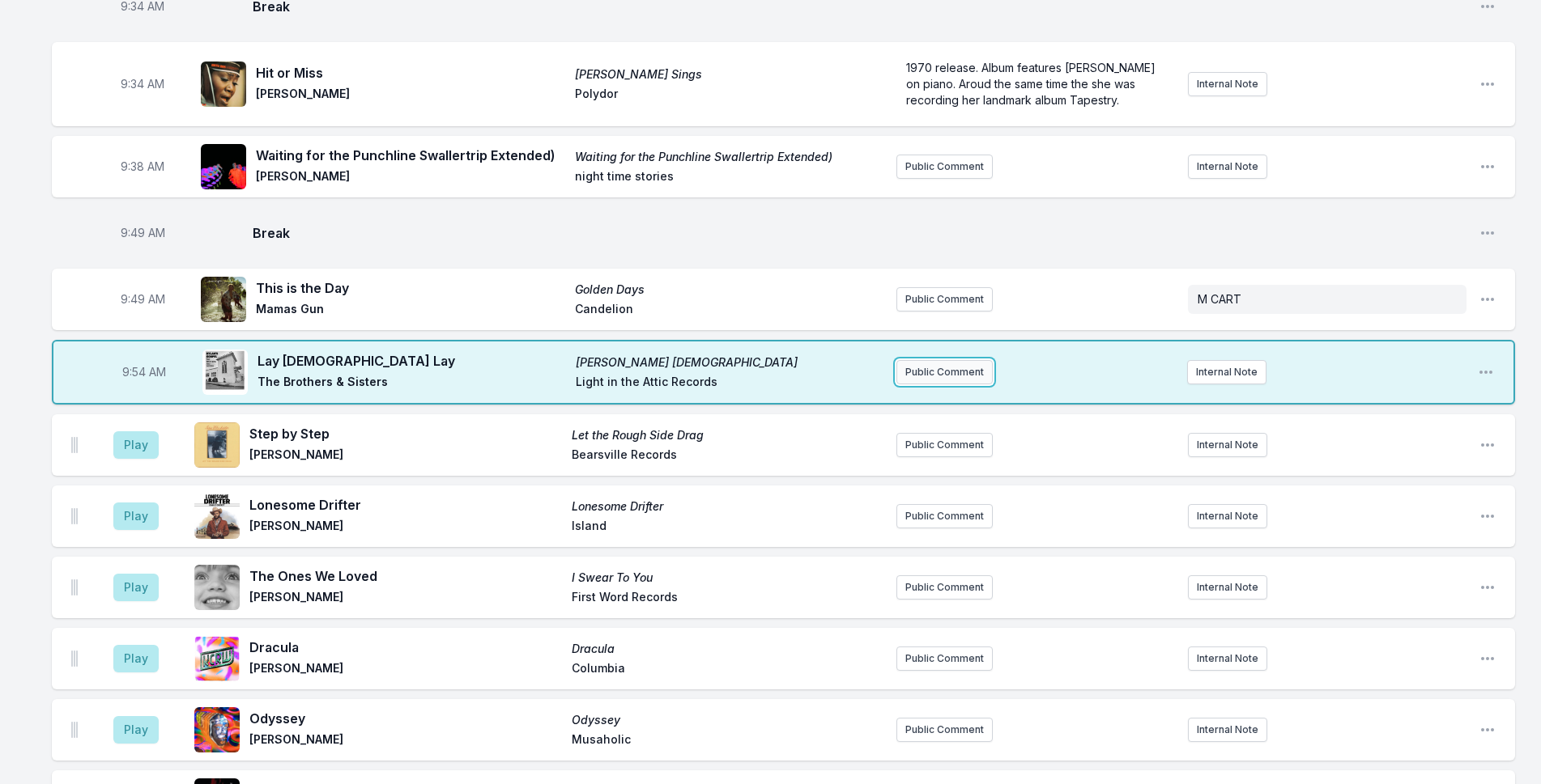
click at [940, 375] on button "Public Comment" at bounding box center [944, 372] width 97 height 25
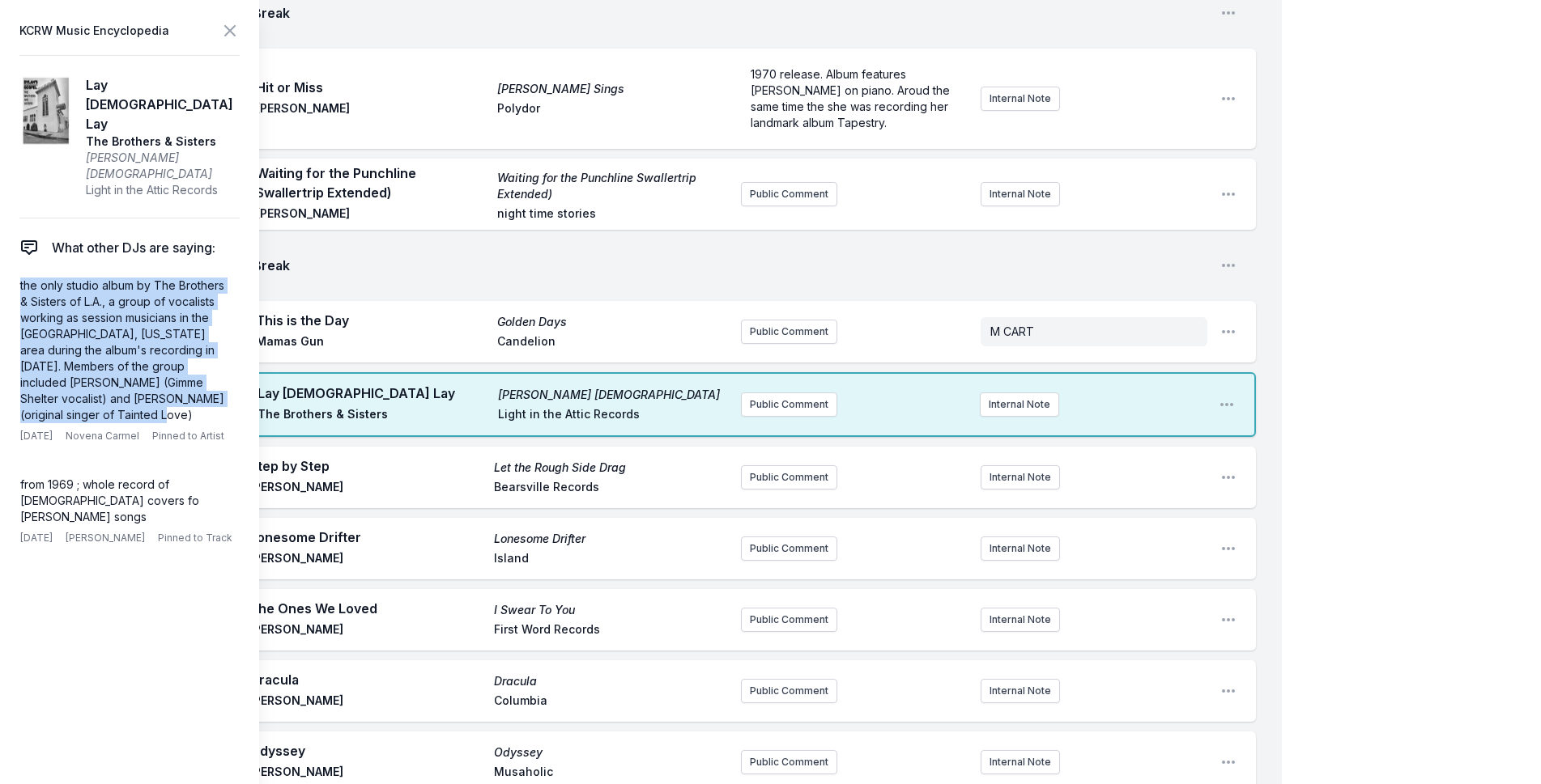
drag, startPoint x: 65, startPoint y: 374, endPoint x: 3, endPoint y: 237, distance: 150.4
click at [3, 237] on aside "KCRW Music Encyclopedia Lay [DEMOGRAPHIC_DATA] Lay The Brothers & Sisters [PERS…" at bounding box center [130, 392] width 260 height 784
click at [803, 399] on button "Public Comment" at bounding box center [789, 405] width 97 height 25
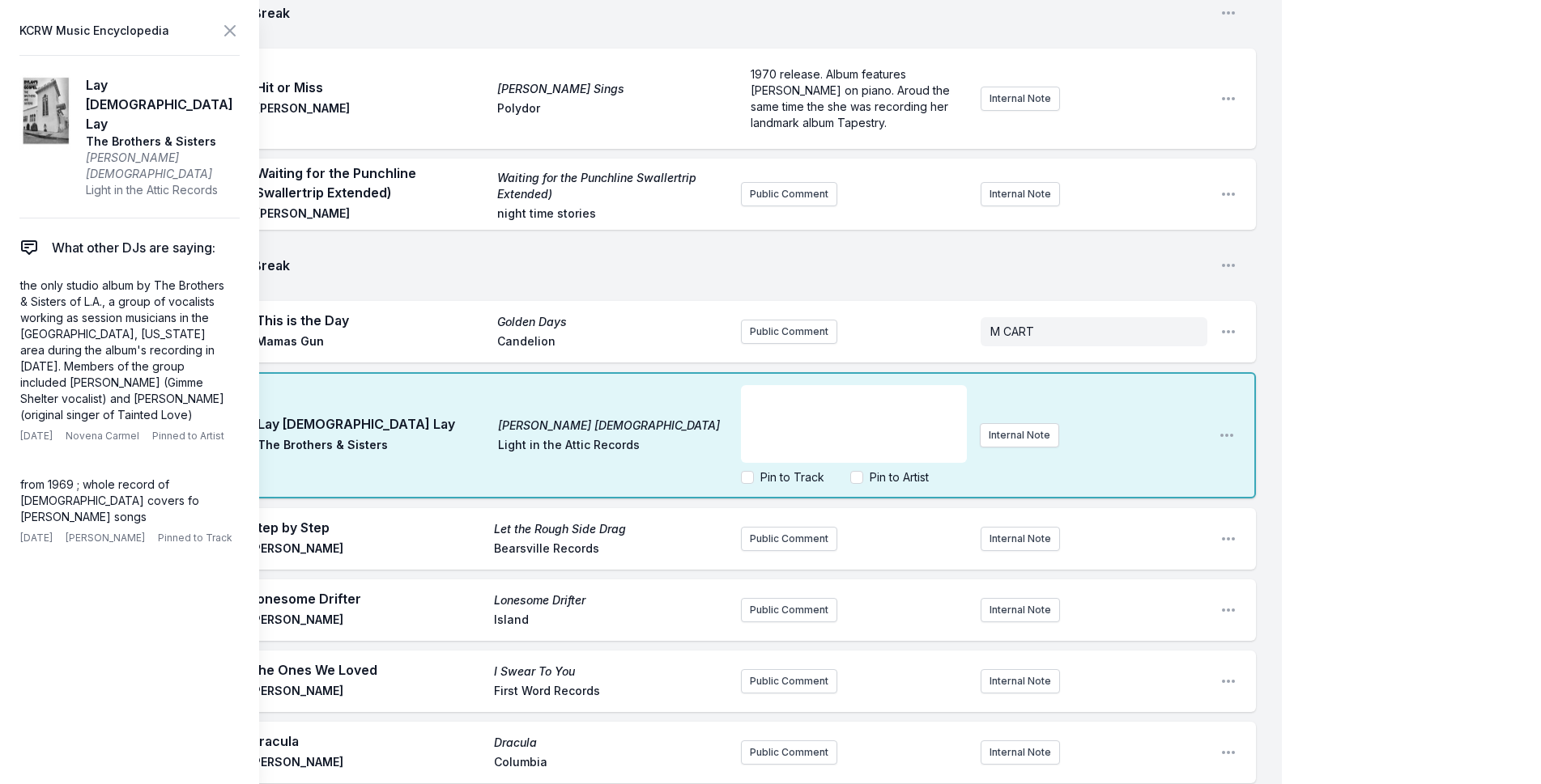
scroll to position [98, 0]
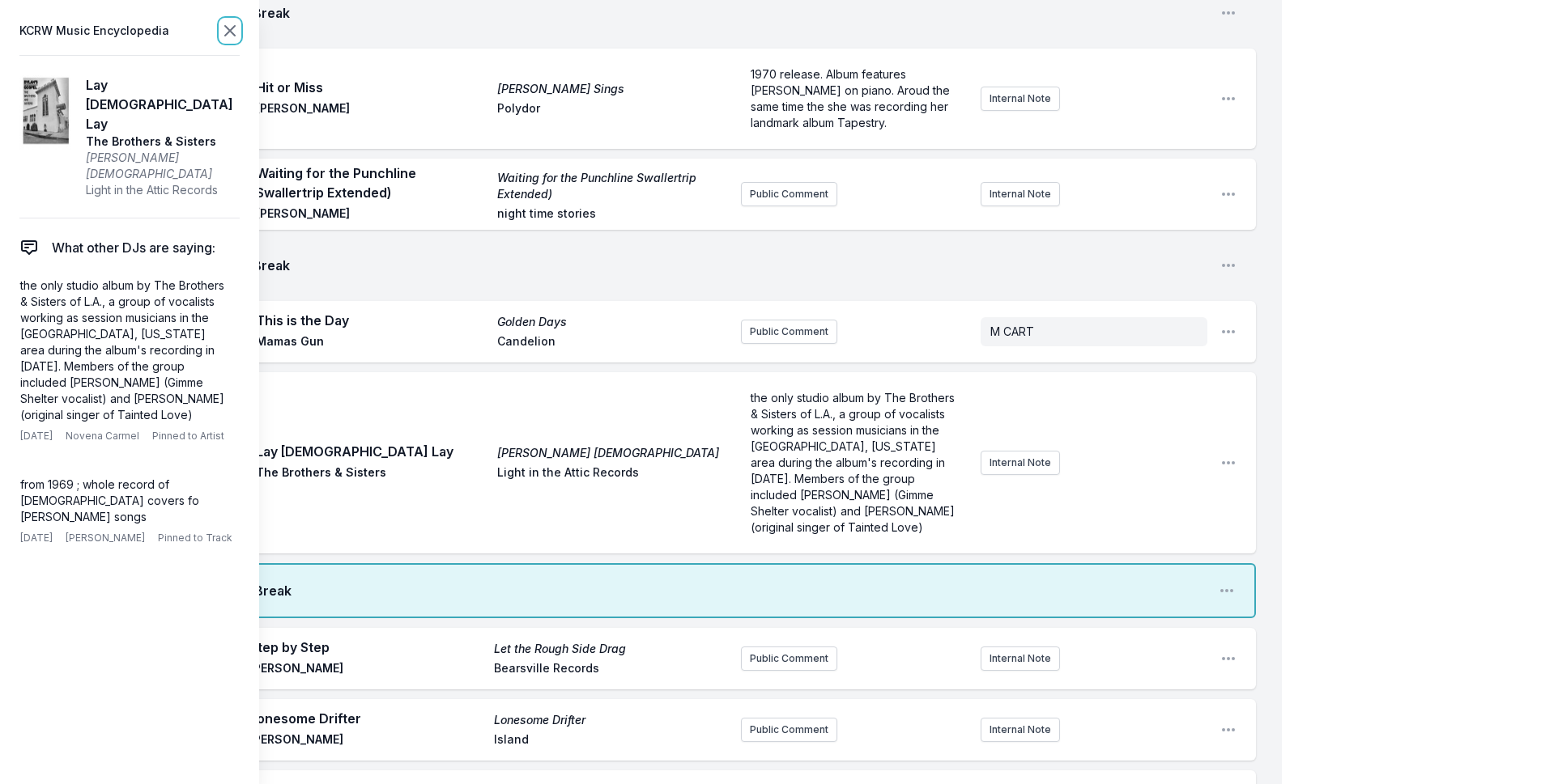
click at [230, 26] on icon at bounding box center [230, 30] width 20 height 20
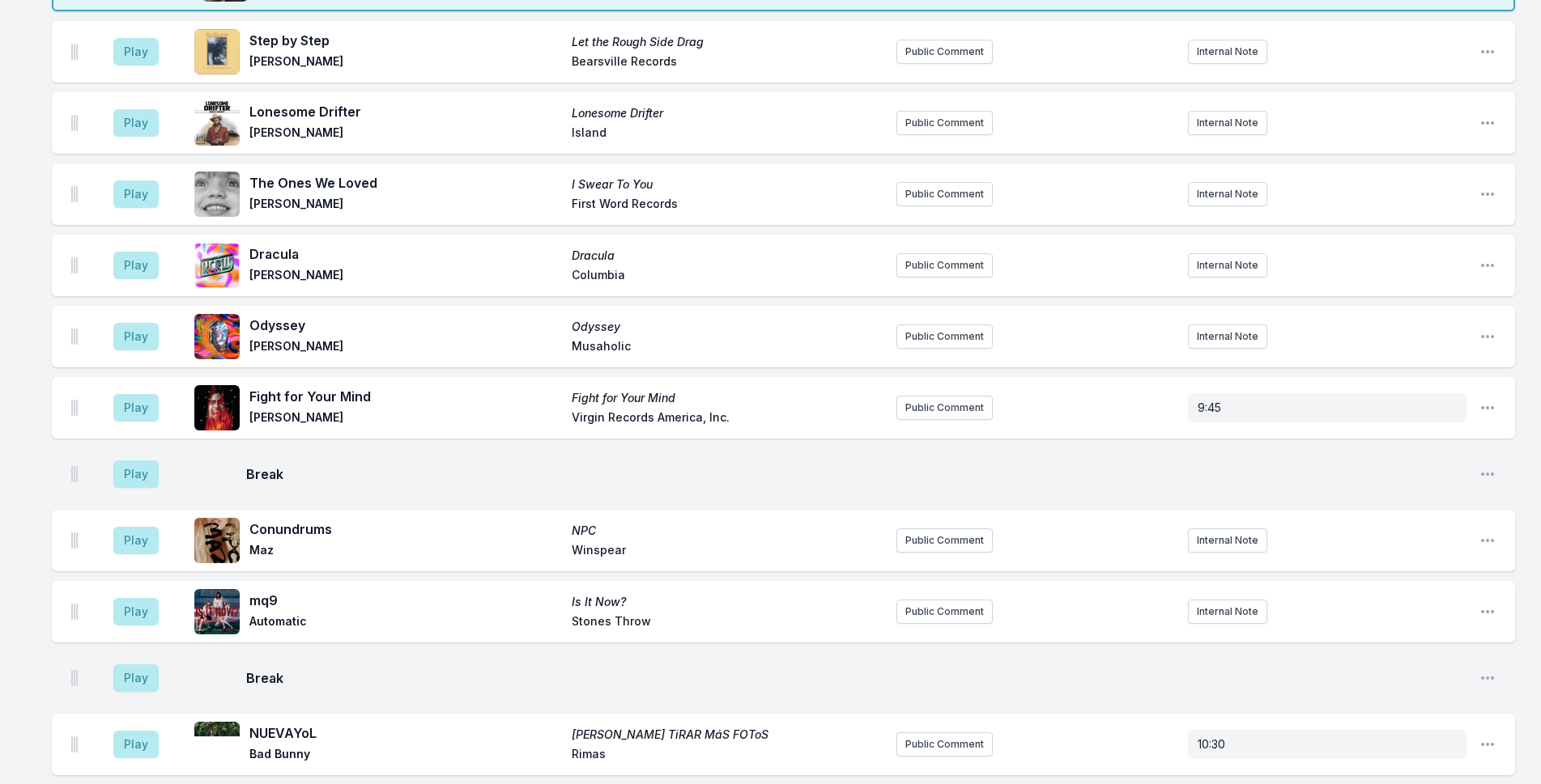
scroll to position [1615, 0]
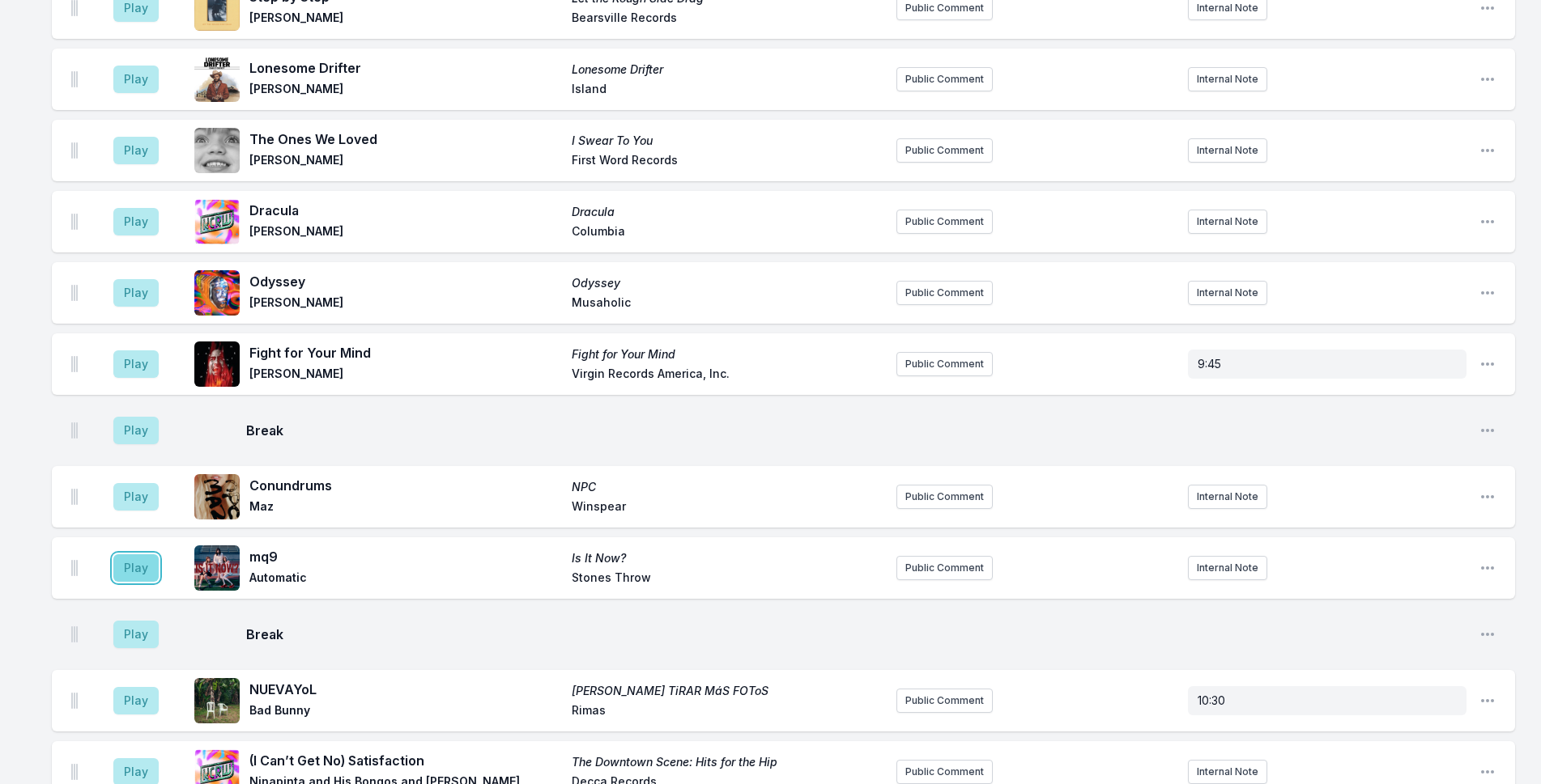
click at [136, 555] on button "Play" at bounding box center [136, 568] width 45 height 27
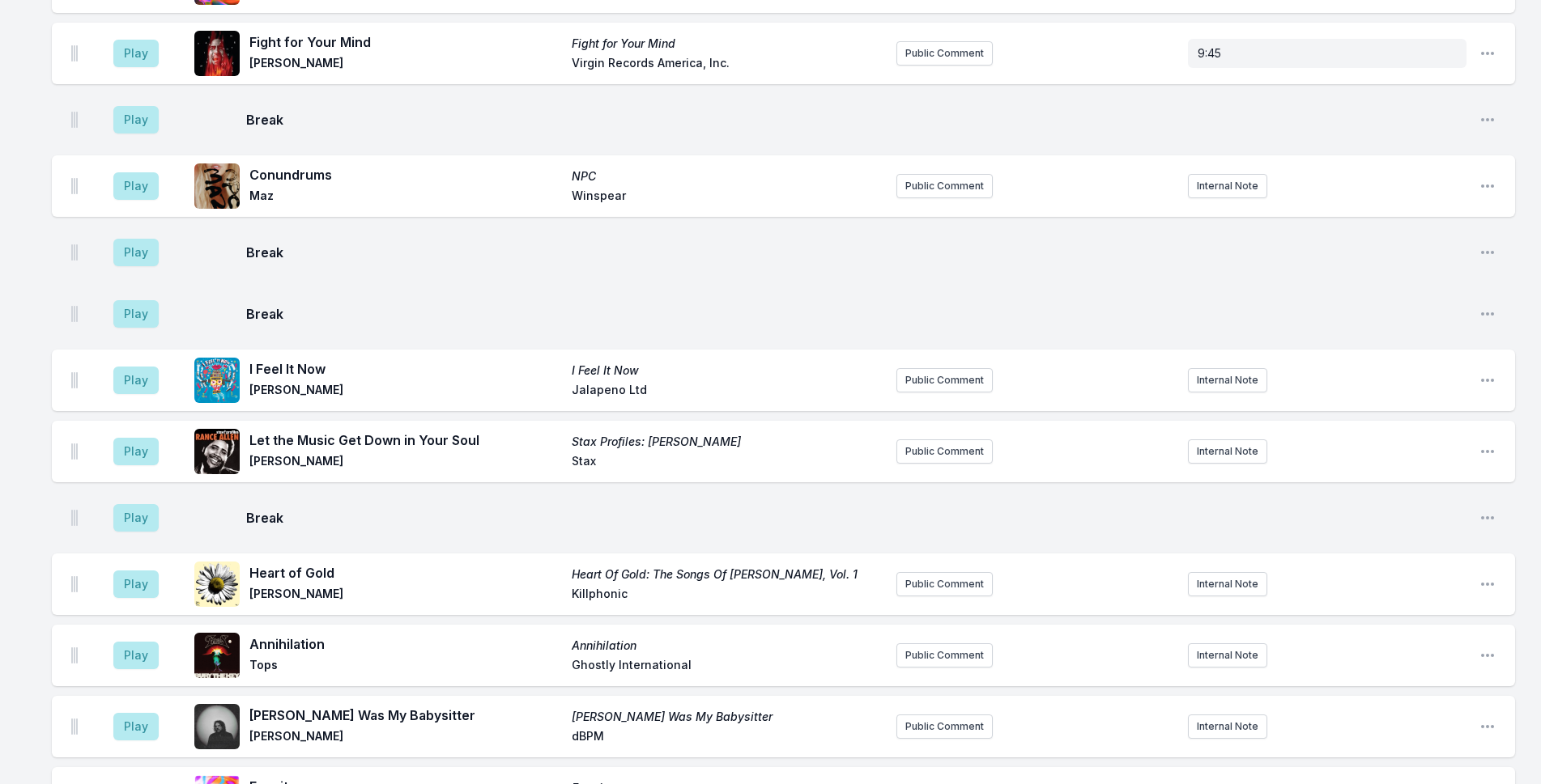
scroll to position [2425, 0]
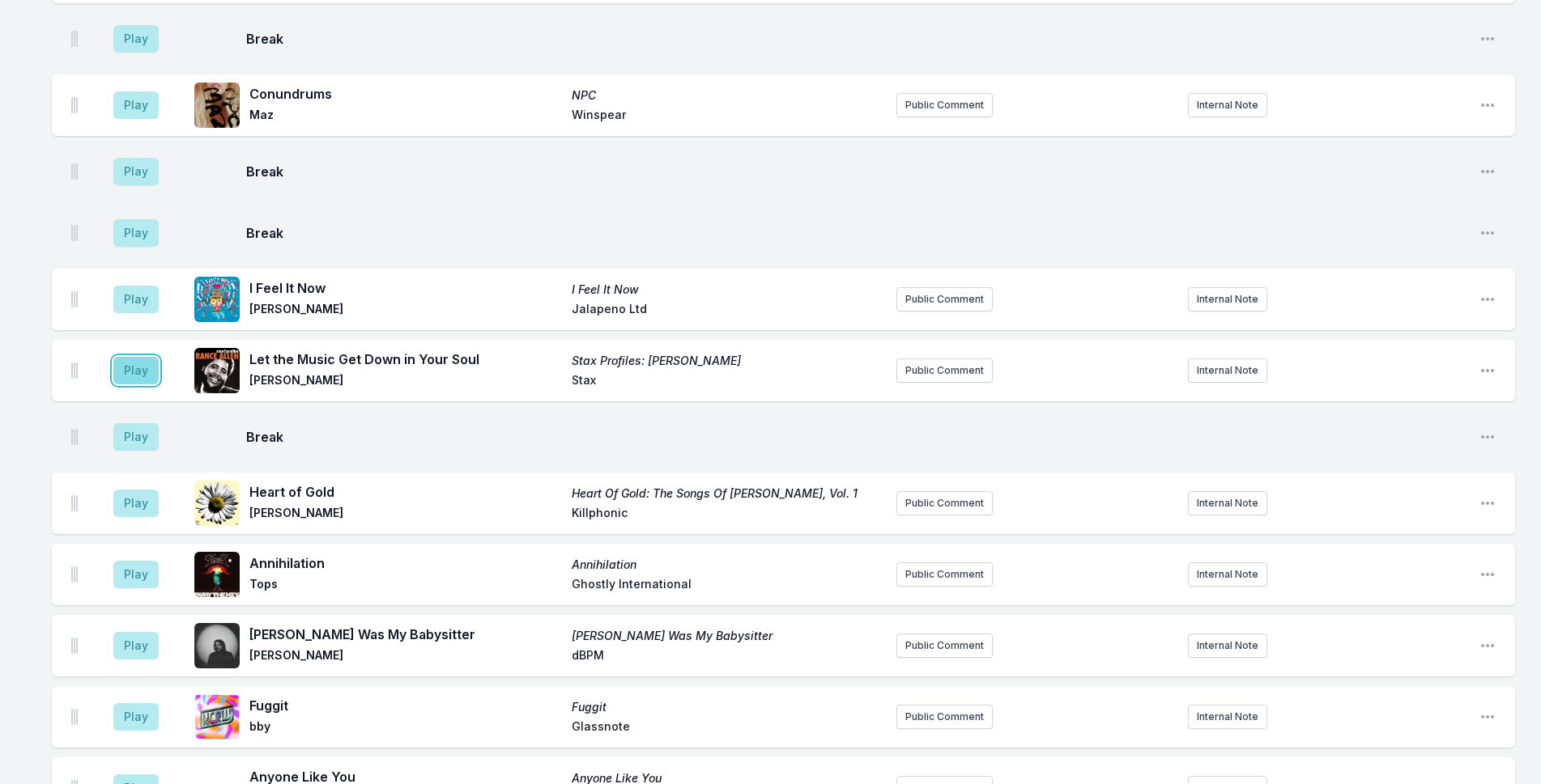
click at [120, 360] on button "Play" at bounding box center [136, 370] width 45 height 27
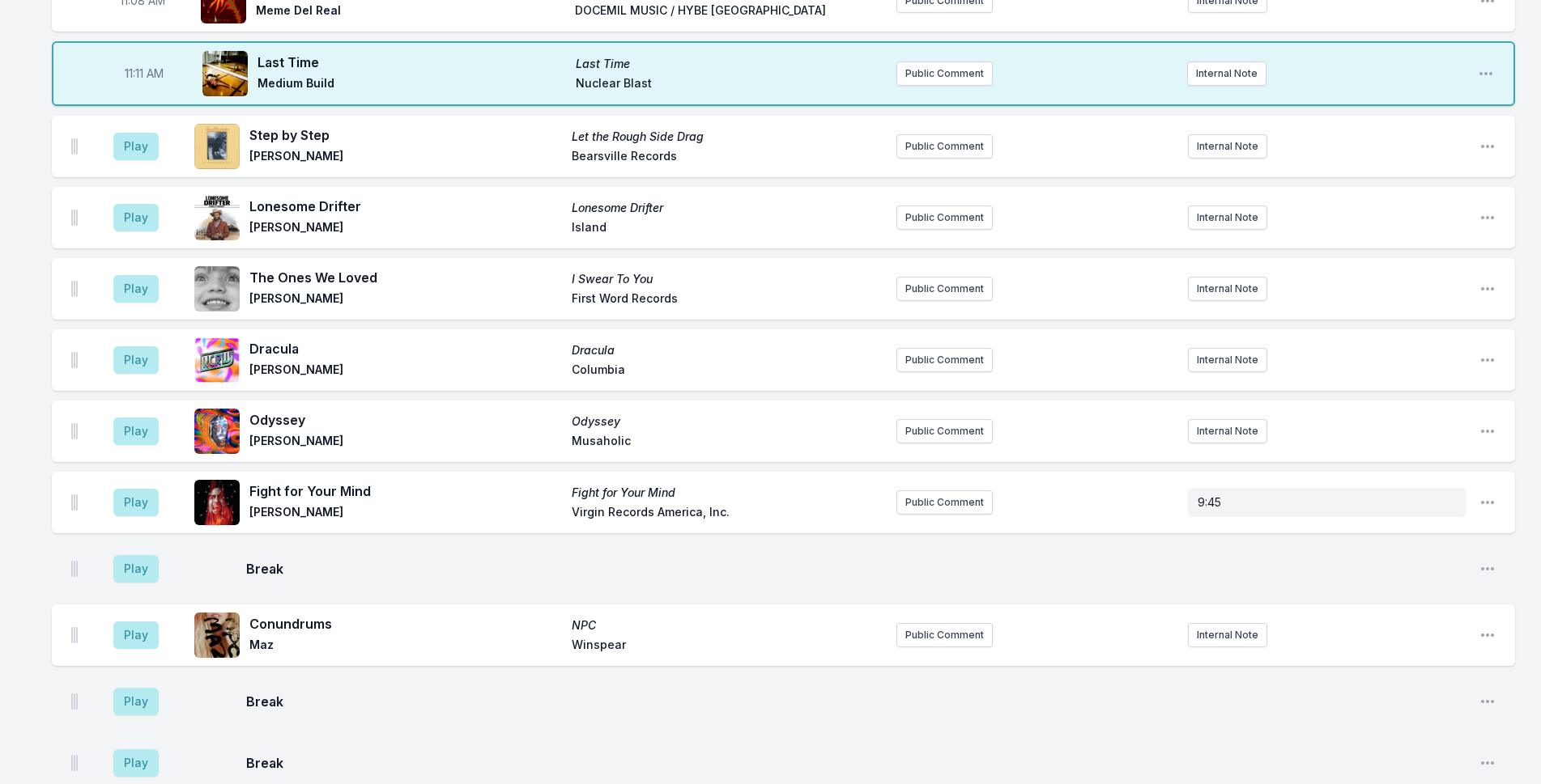
scroll to position [2263, 0]
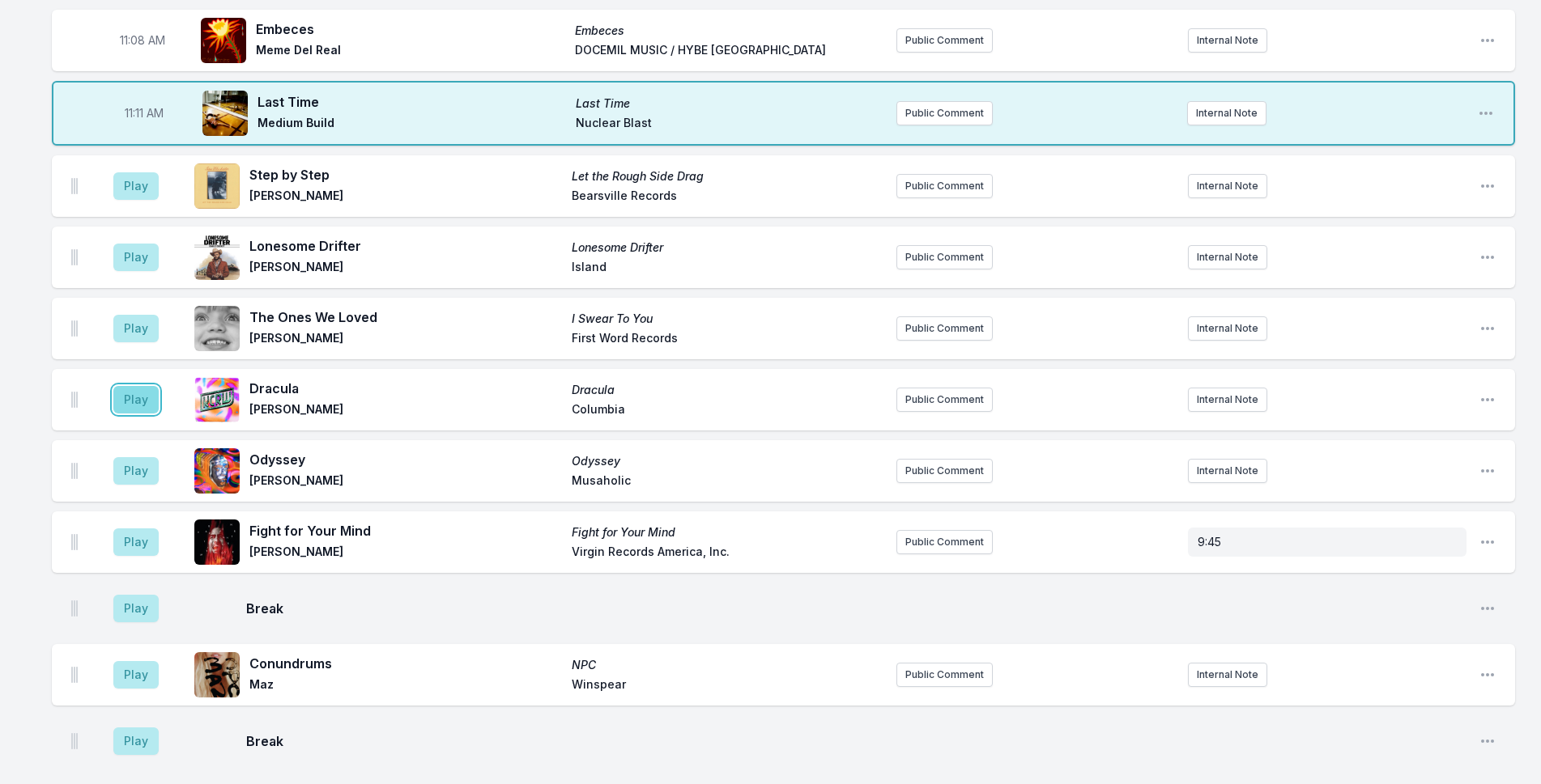
click at [140, 388] on button "Play" at bounding box center [136, 400] width 45 height 27
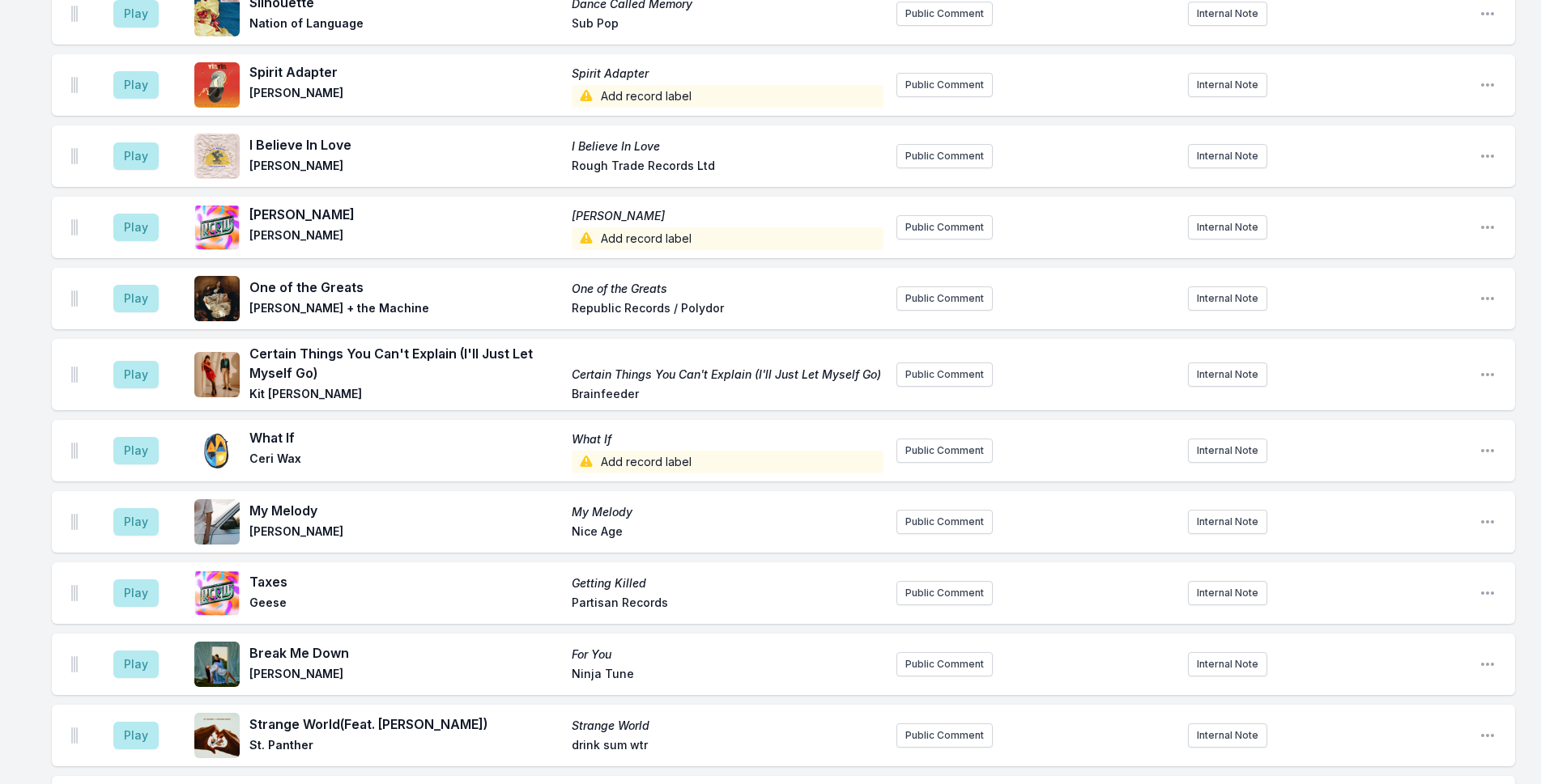
scroll to position [4044, 0]
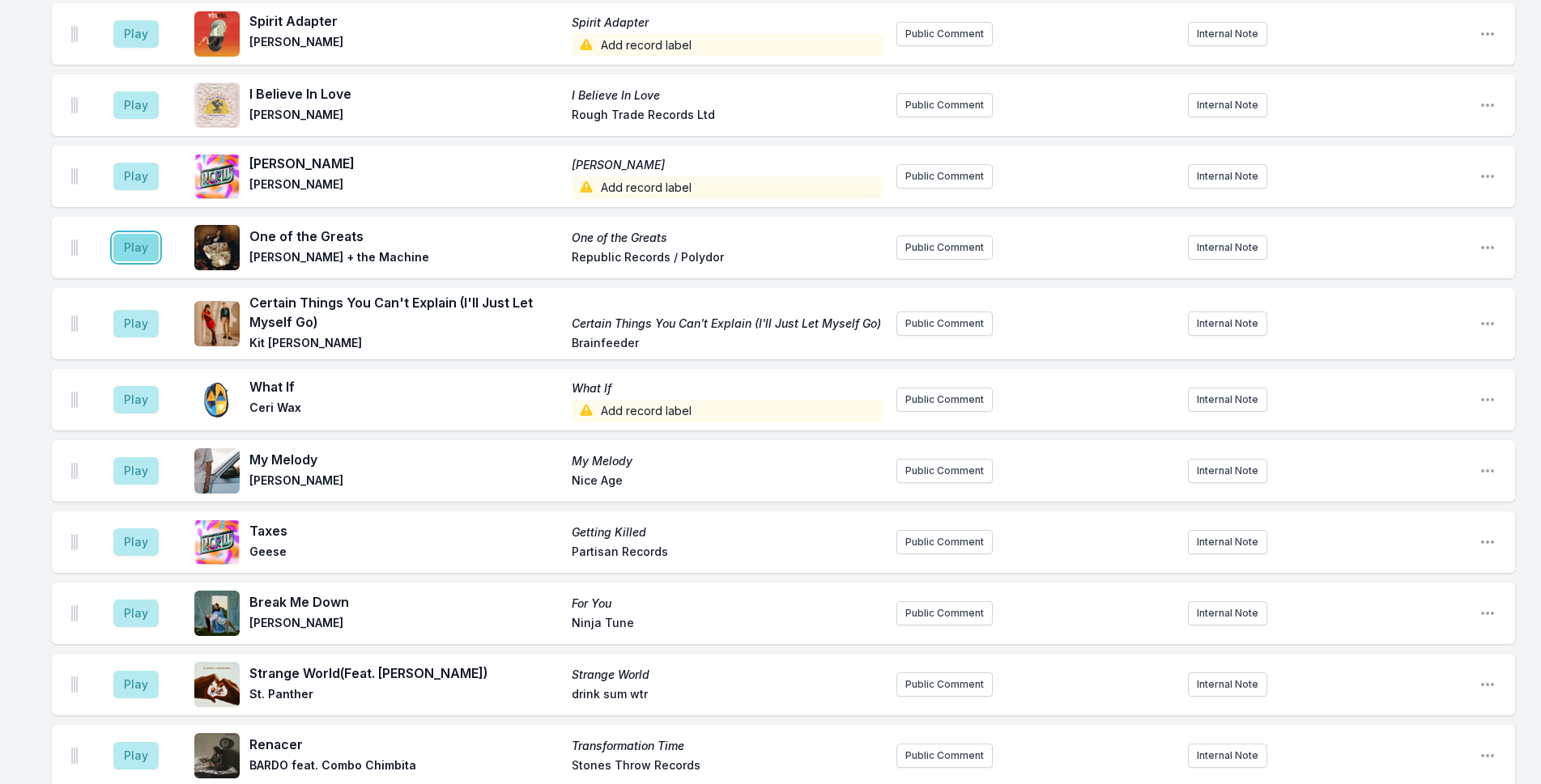
click at [140, 234] on button "Play" at bounding box center [136, 247] width 45 height 27
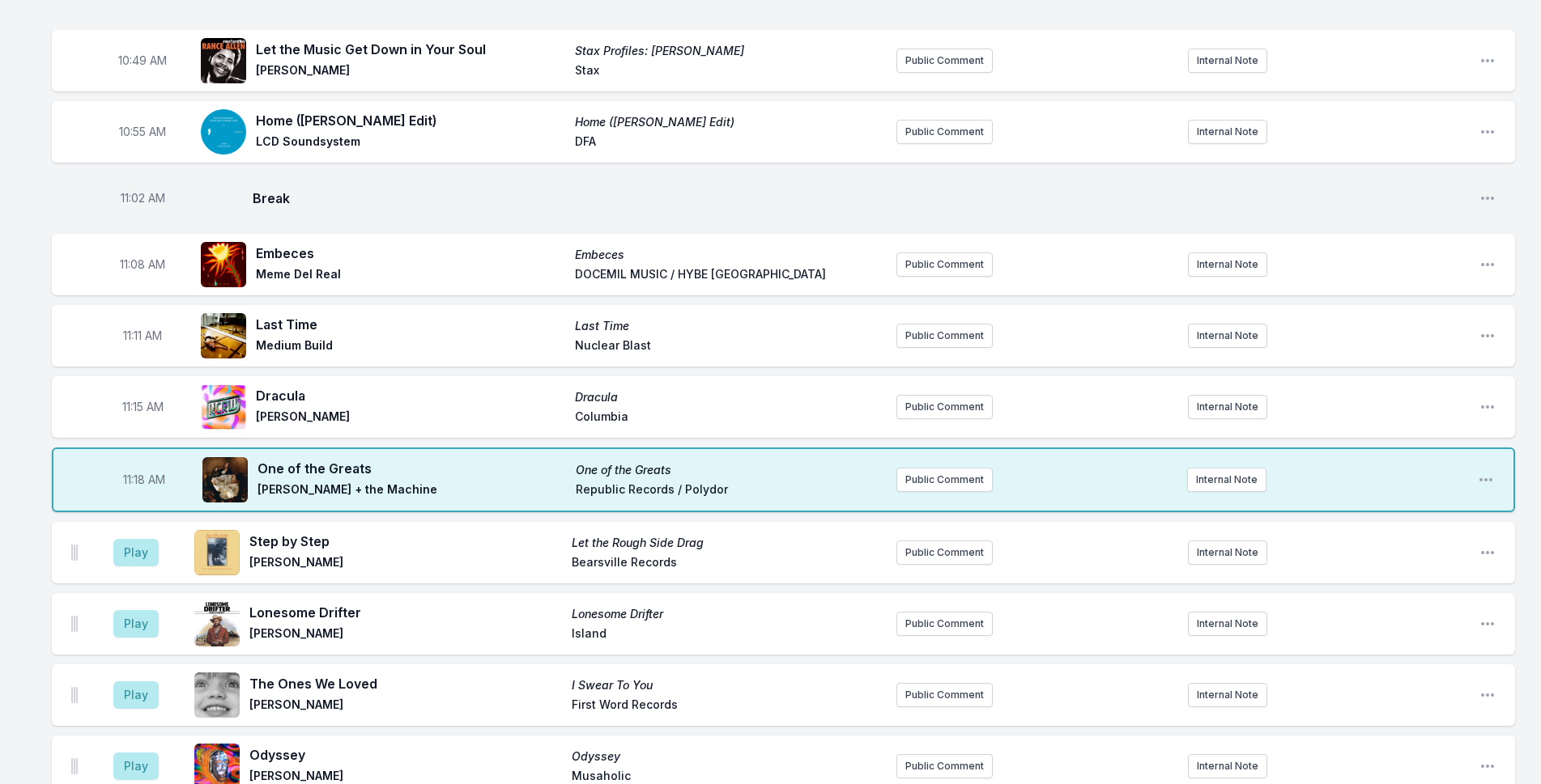
scroll to position [2021, 0]
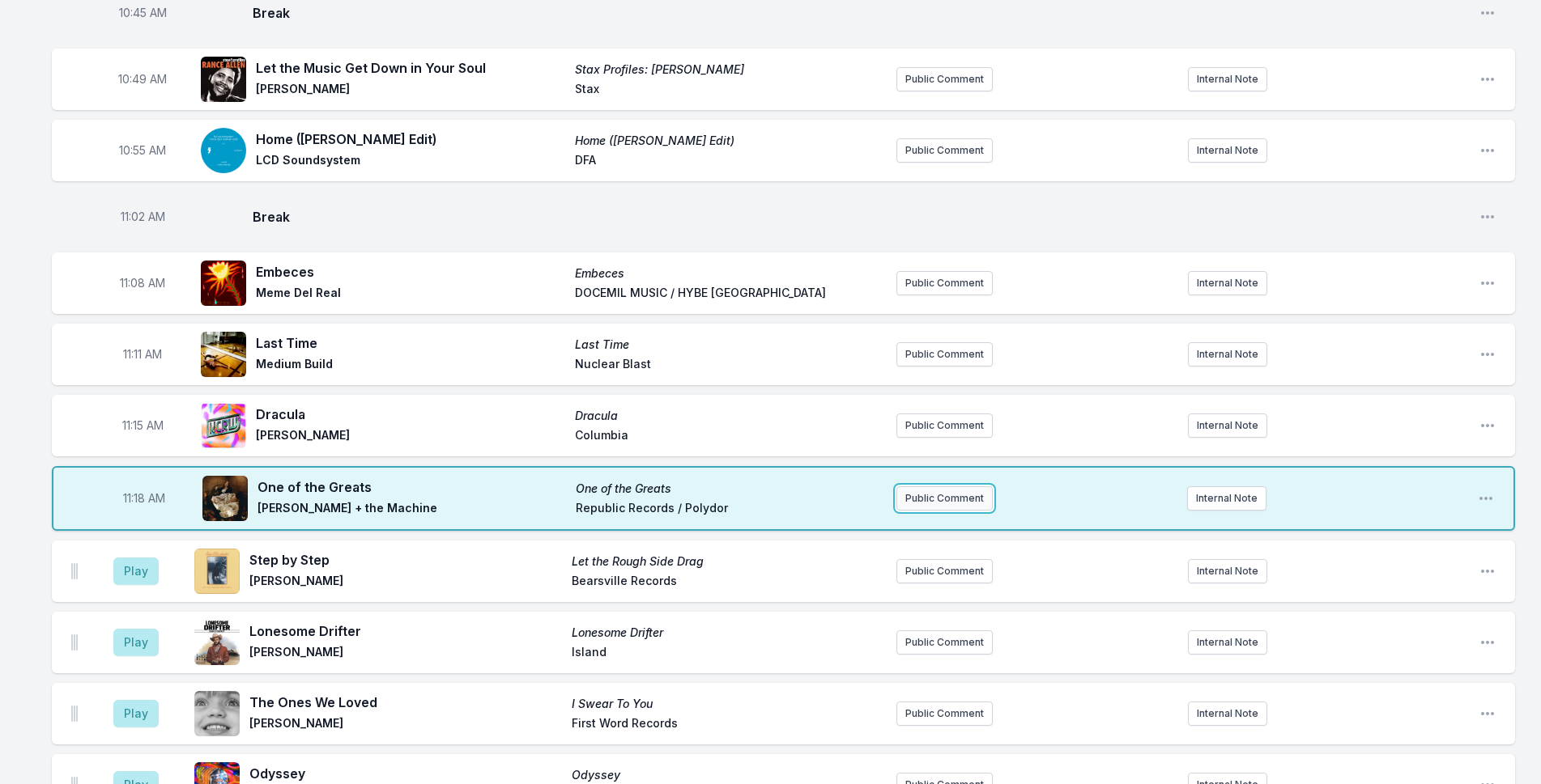
click at [923, 487] on button "Public Comment" at bounding box center [944, 499] width 97 height 25
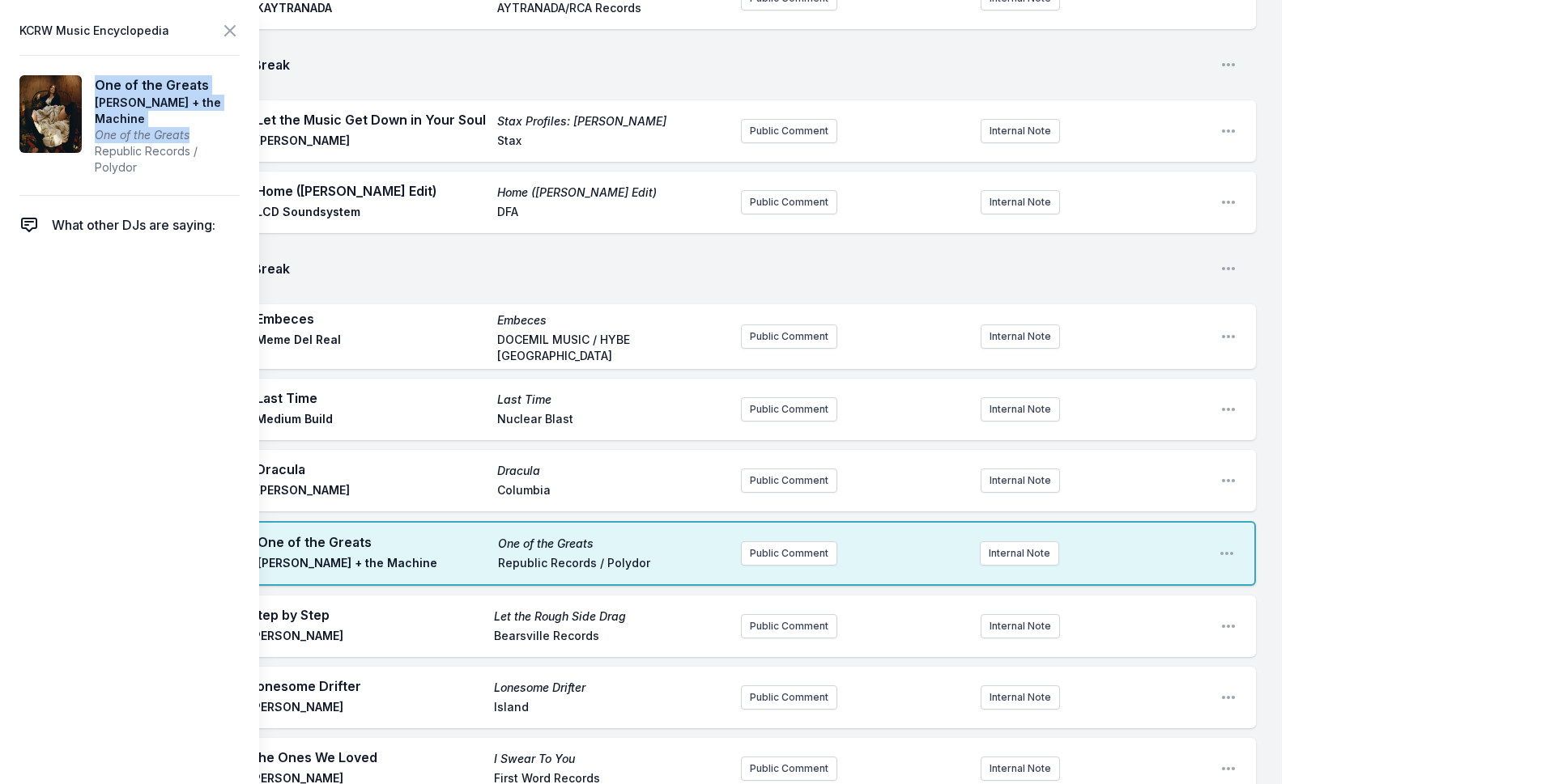
drag, startPoint x: 126, startPoint y: 98, endPoint x: 100, endPoint y: 82, distance: 30.5
click at [100, 82] on article "One of the Greats [PERSON_NAME] + the Machine One of the Greats Republic Record…" at bounding box center [130, 125] width 221 height 141
copy aside "One of the Greats [PERSON_NAME] + the Machine One of the Greats"
click at [789, 544] on button "Public Comment" at bounding box center [789, 554] width 97 height 25
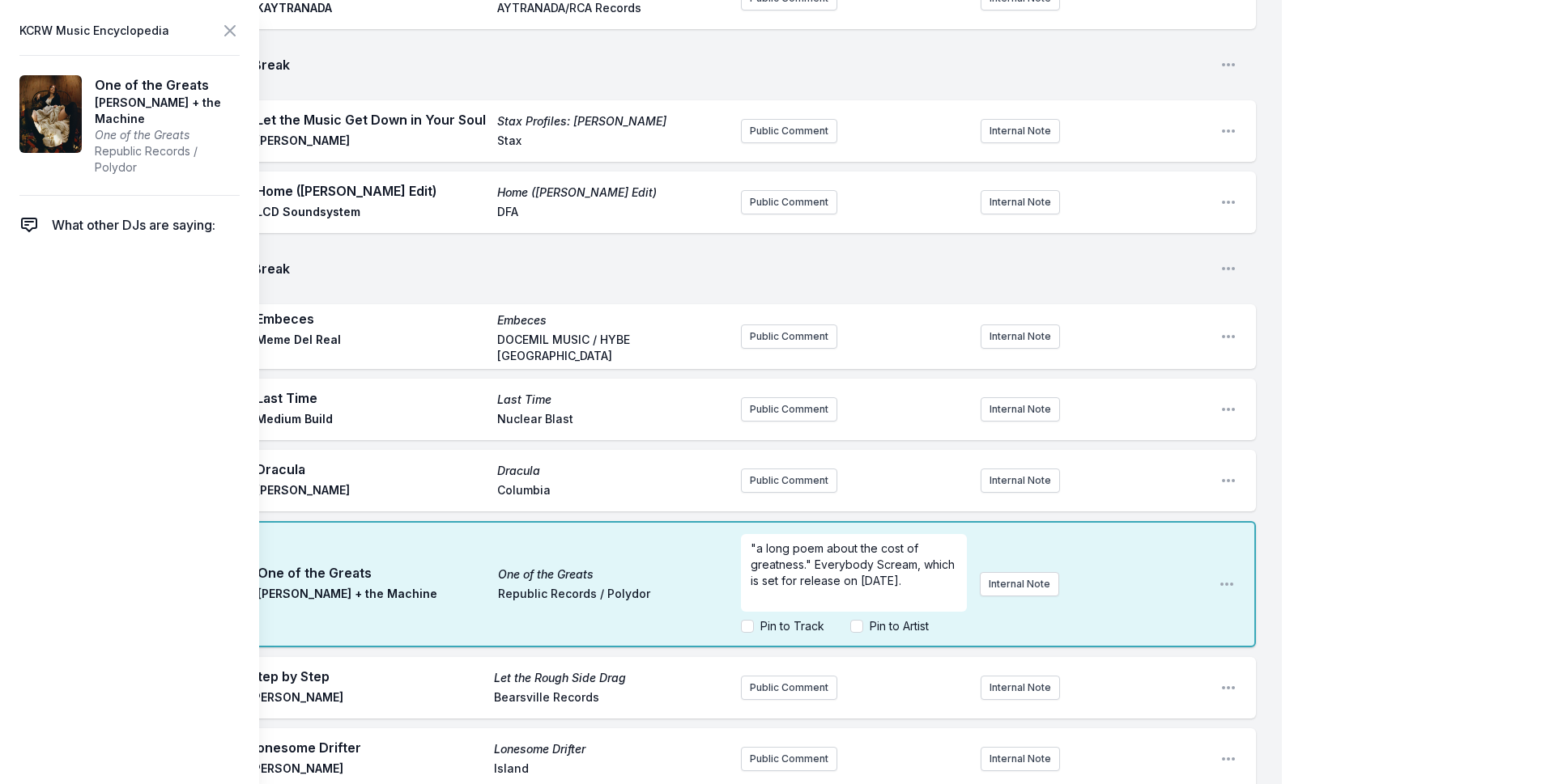
click at [940, 558] on span ""a long poem about the cost of greatness." Everybody Scream, which is set for r…" at bounding box center [853, 564] width 207 height 46
click at [791, 620] on label "Pin to Track" at bounding box center [793, 626] width 64 height 16
click at [754, 620] on input "Pin to Track" at bounding box center [747, 627] width 13 height 13
checkbox input "true"
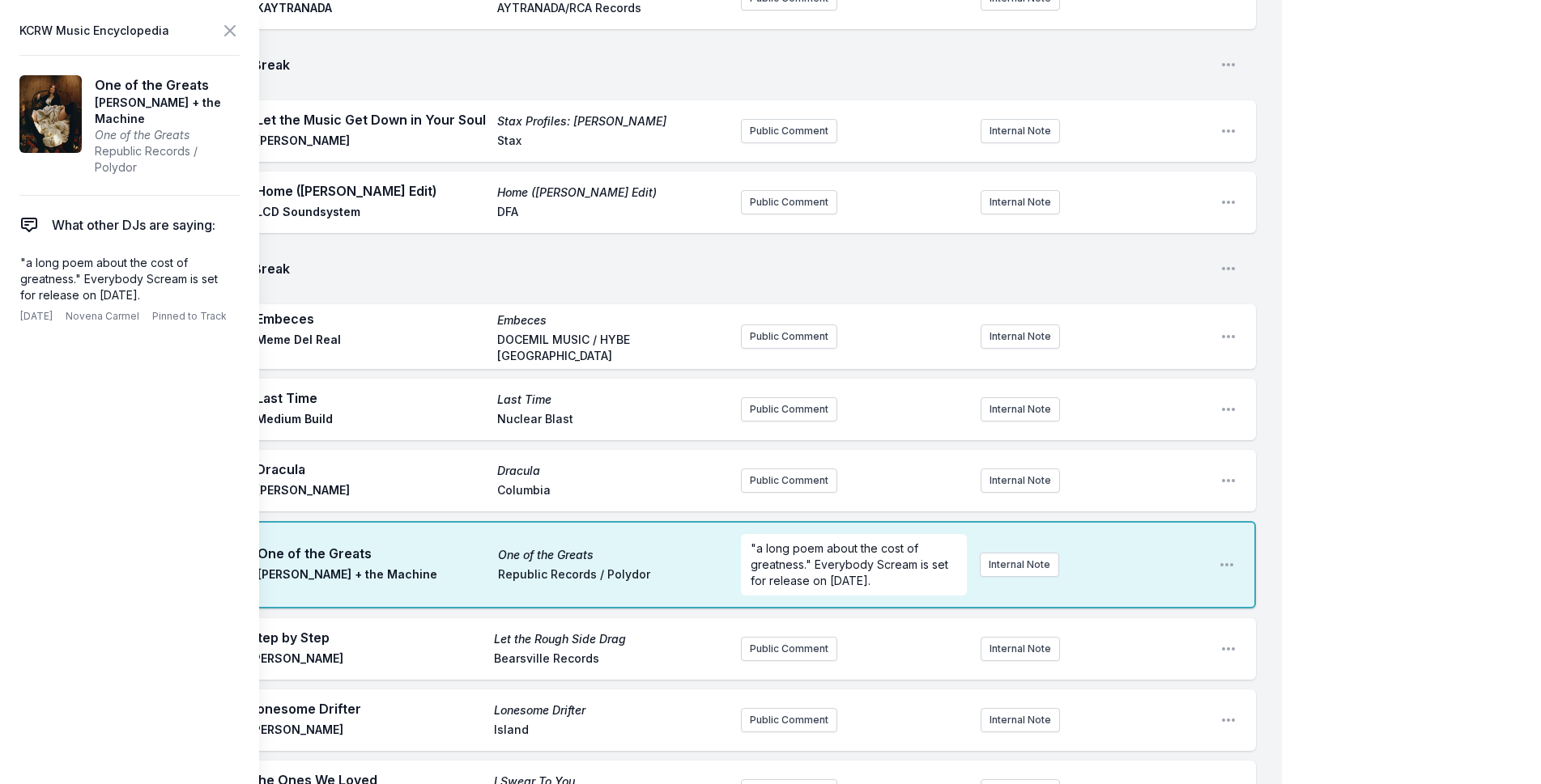
click at [234, 30] on icon at bounding box center [230, 30] width 20 height 20
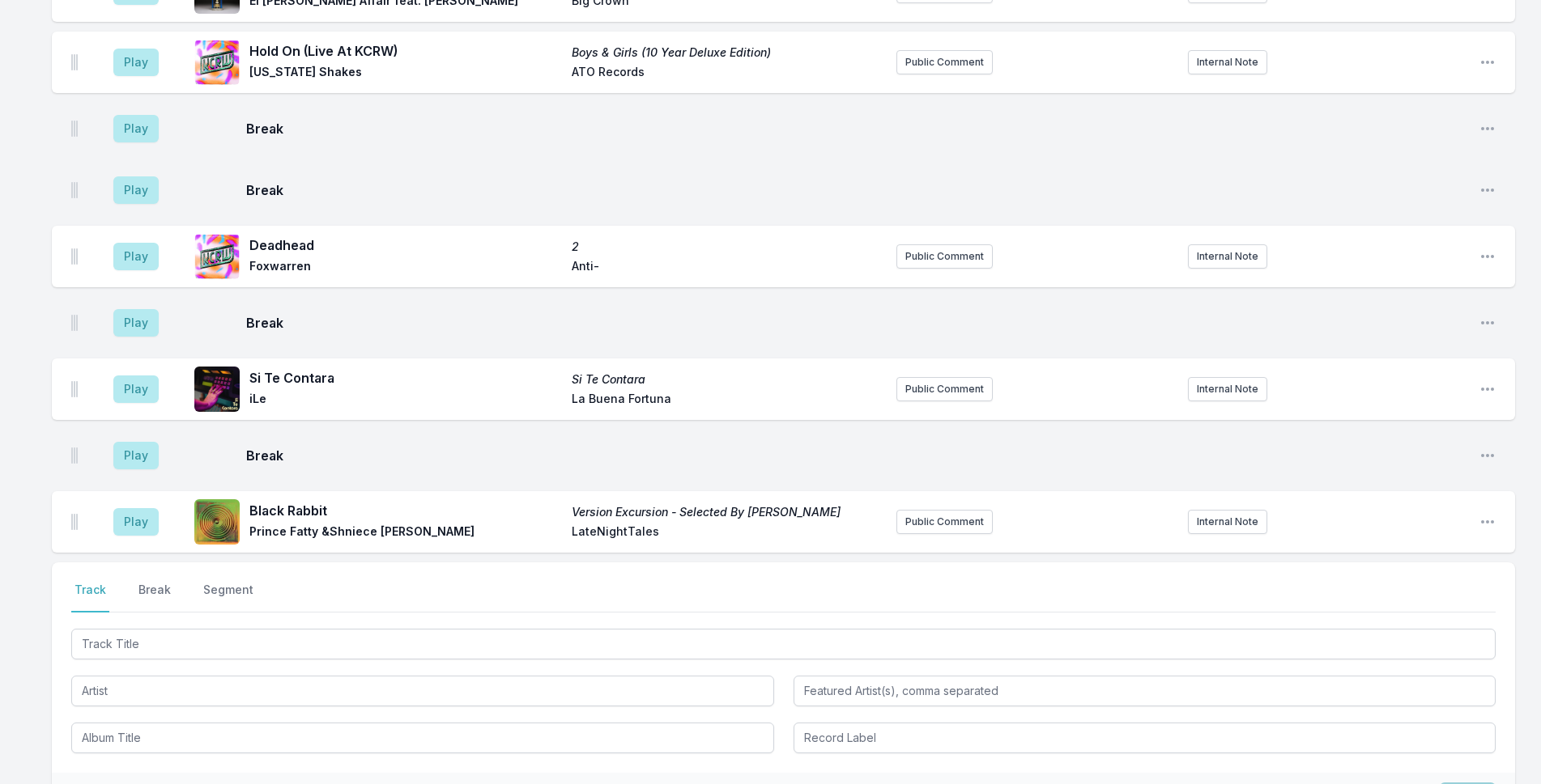
scroll to position [5687, 0]
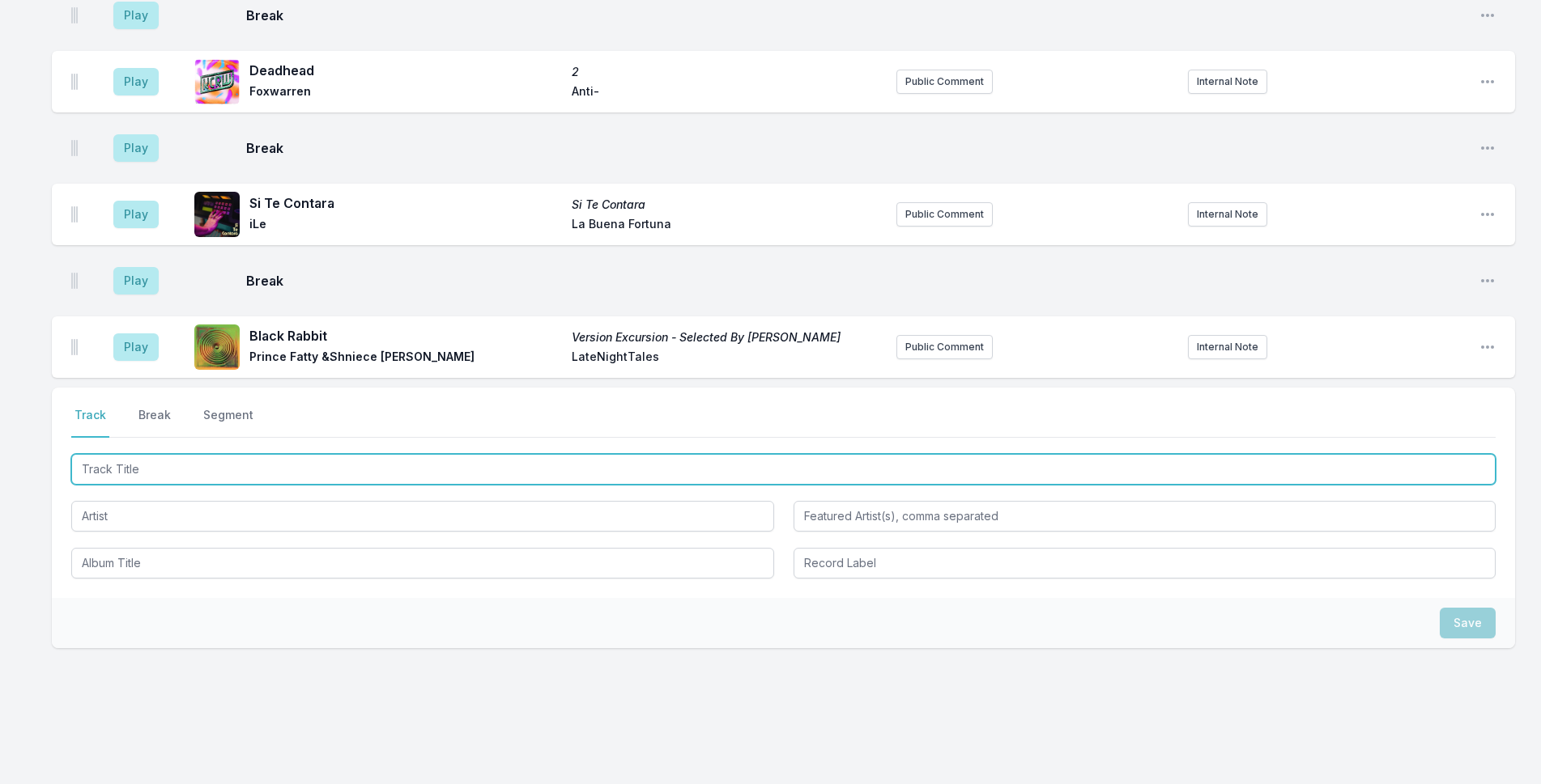
drag, startPoint x: 568, startPoint y: 458, endPoint x: 660, endPoint y: 458, distance: 92.0
click at [590, 458] on input "Track Title" at bounding box center [783, 470] width 1425 height 30
type input "Make the World"
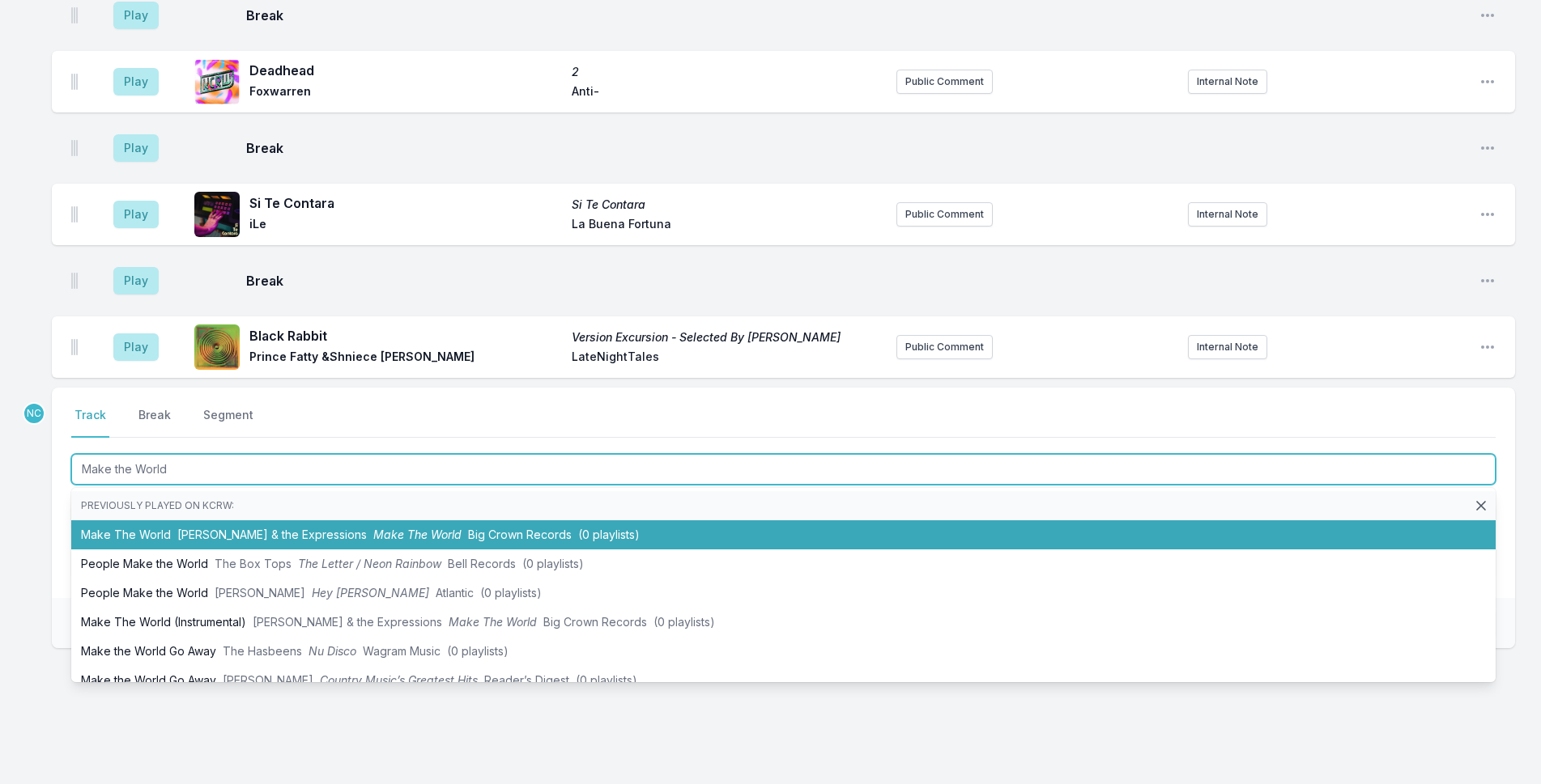
click at [779, 521] on li "Make The World [PERSON_NAME] & the Expressions Make The World Big Crown Records…" at bounding box center [783, 535] width 1425 height 29
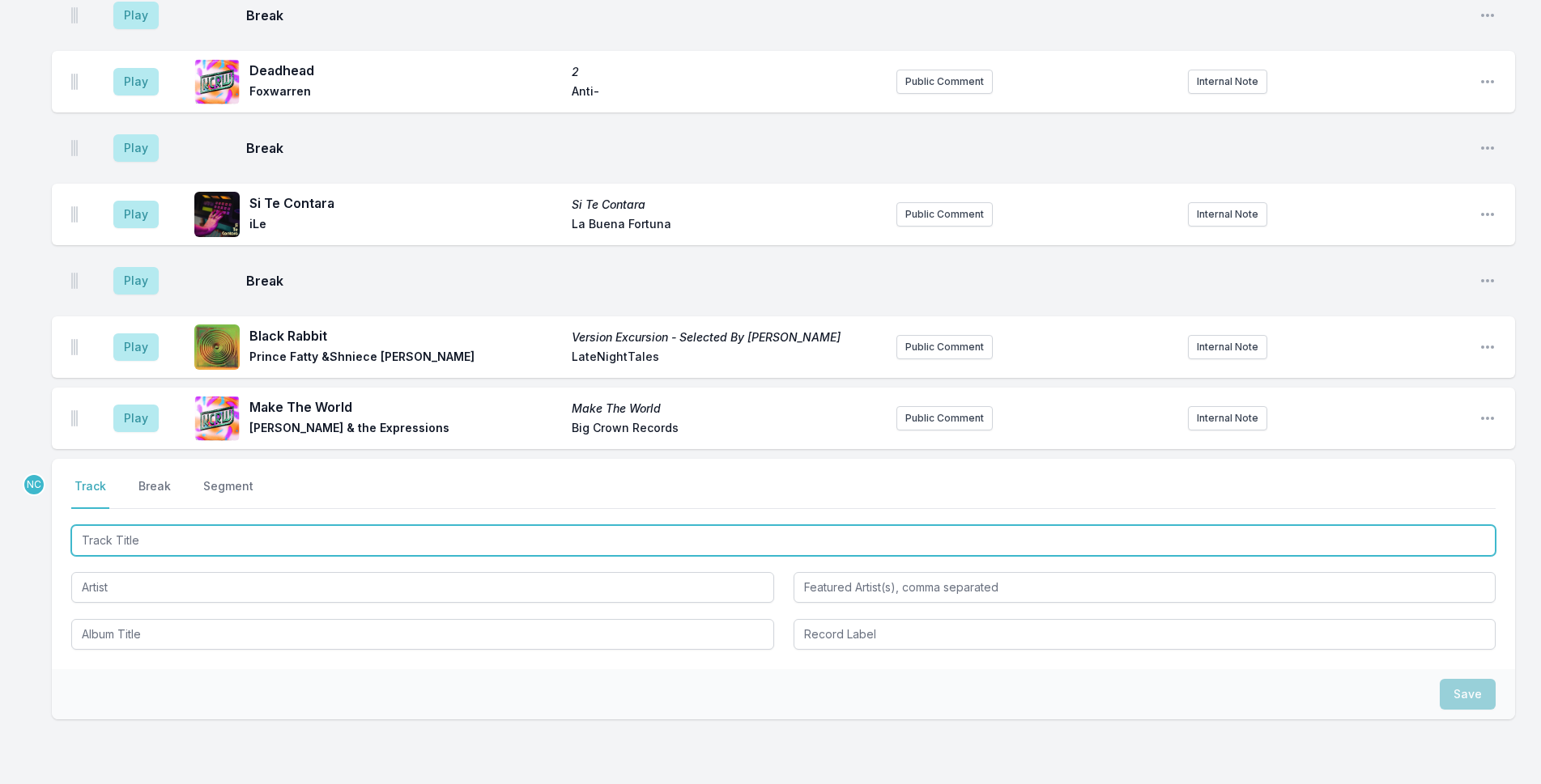
scroll to position [5758, 0]
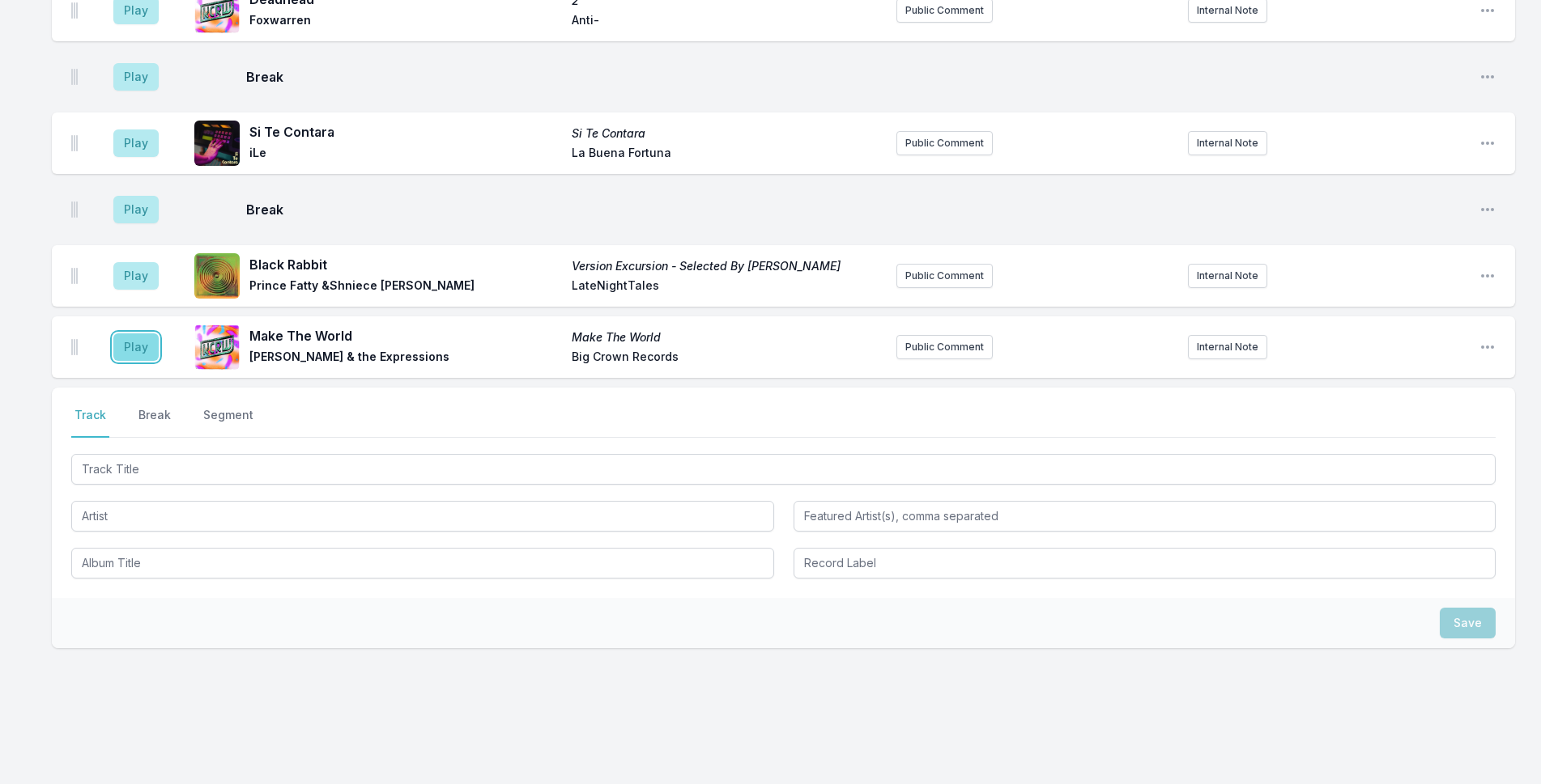
click at [140, 333] on button "Play" at bounding box center [136, 347] width 45 height 27
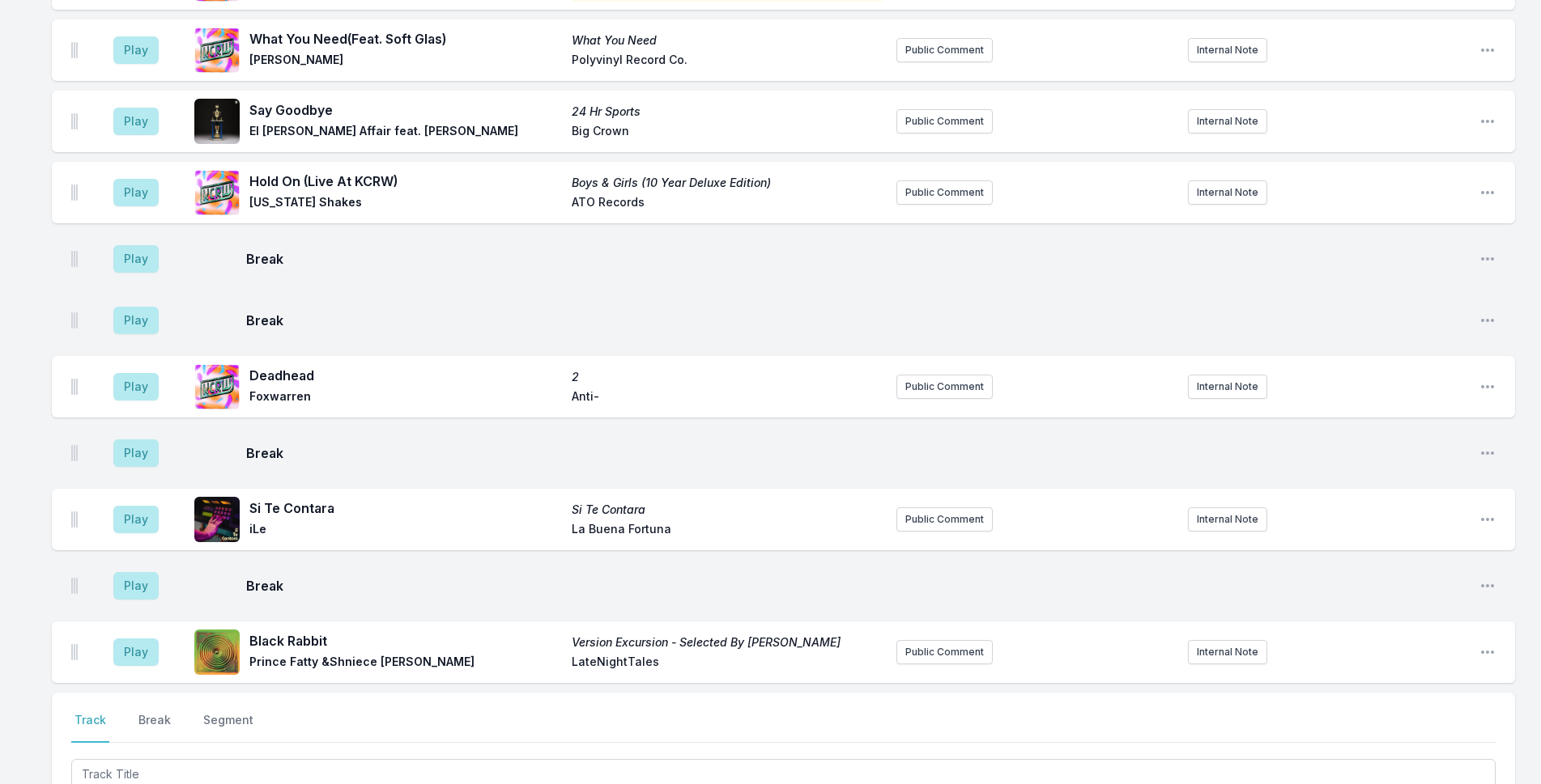
scroll to position [5515, 0]
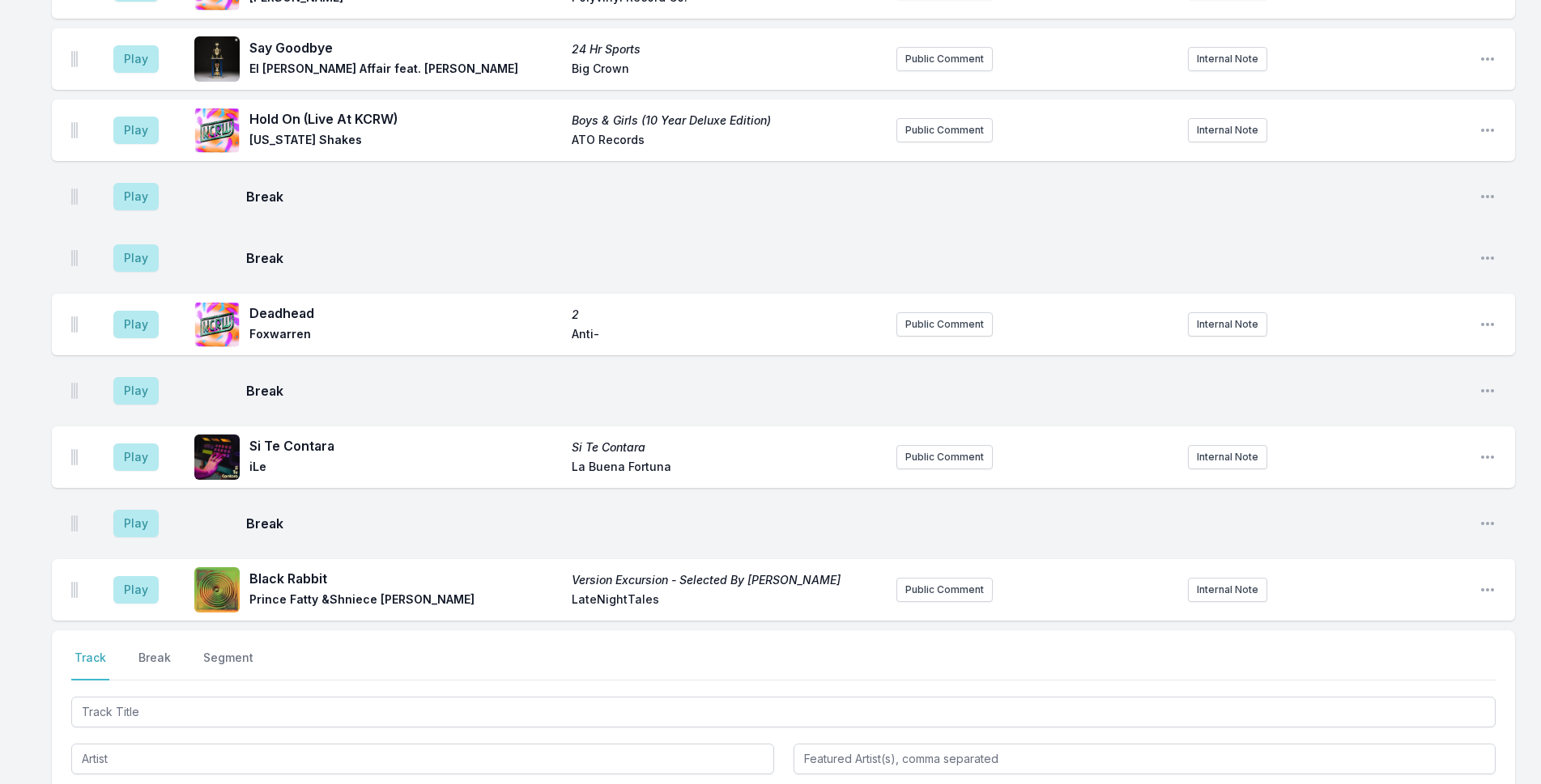
click at [1484, 232] on div "Play Break Open playlist item options" at bounding box center [783, 258] width 1463 height 52
click at [1486, 250] on icon "Open playlist item options" at bounding box center [1487, 258] width 16 height 16
click at [1378, 308] on button "Delete Entry" at bounding box center [1404, 319] width 181 height 29
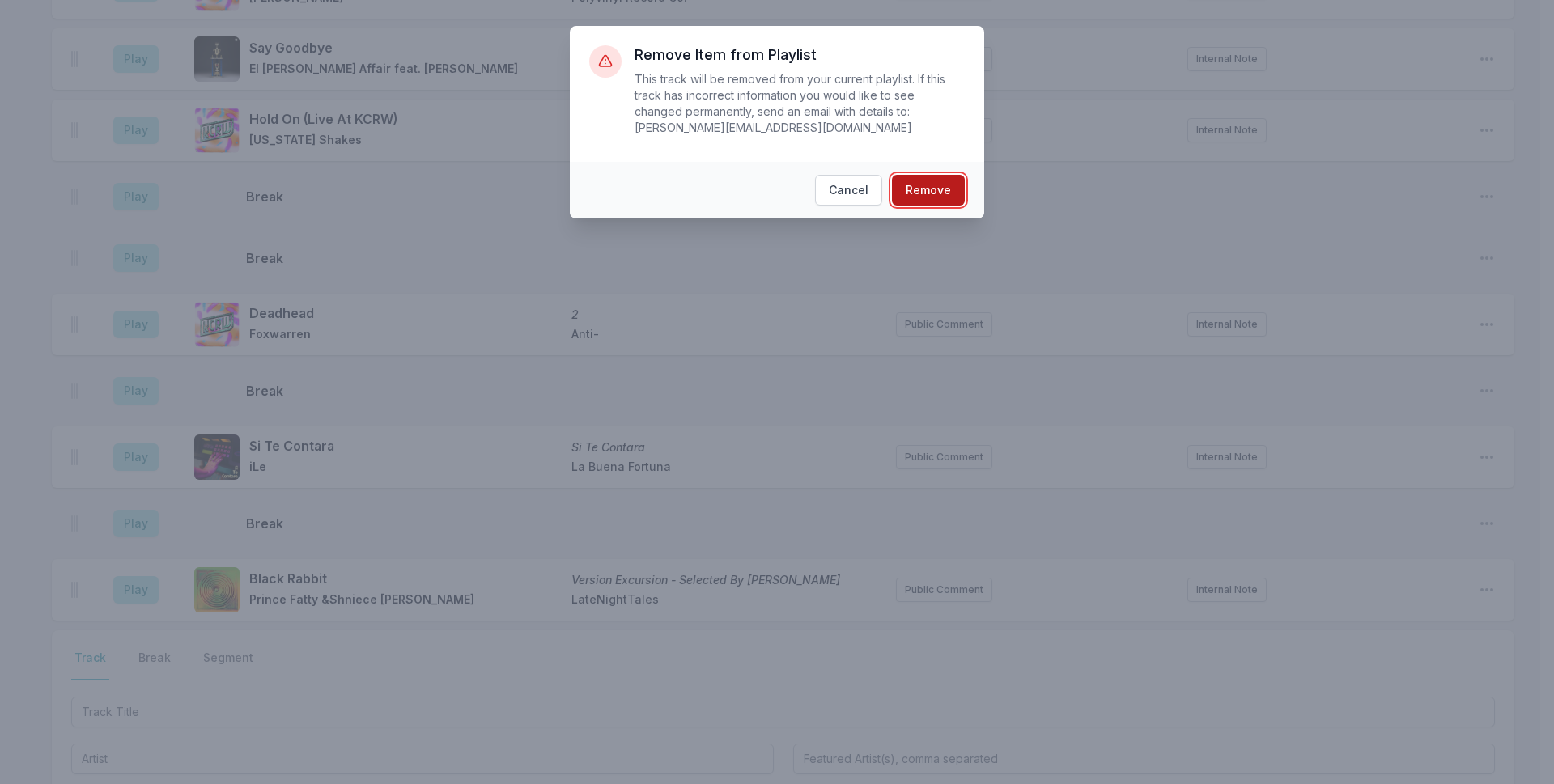
click at [931, 175] on button "Remove" at bounding box center [928, 190] width 73 height 30
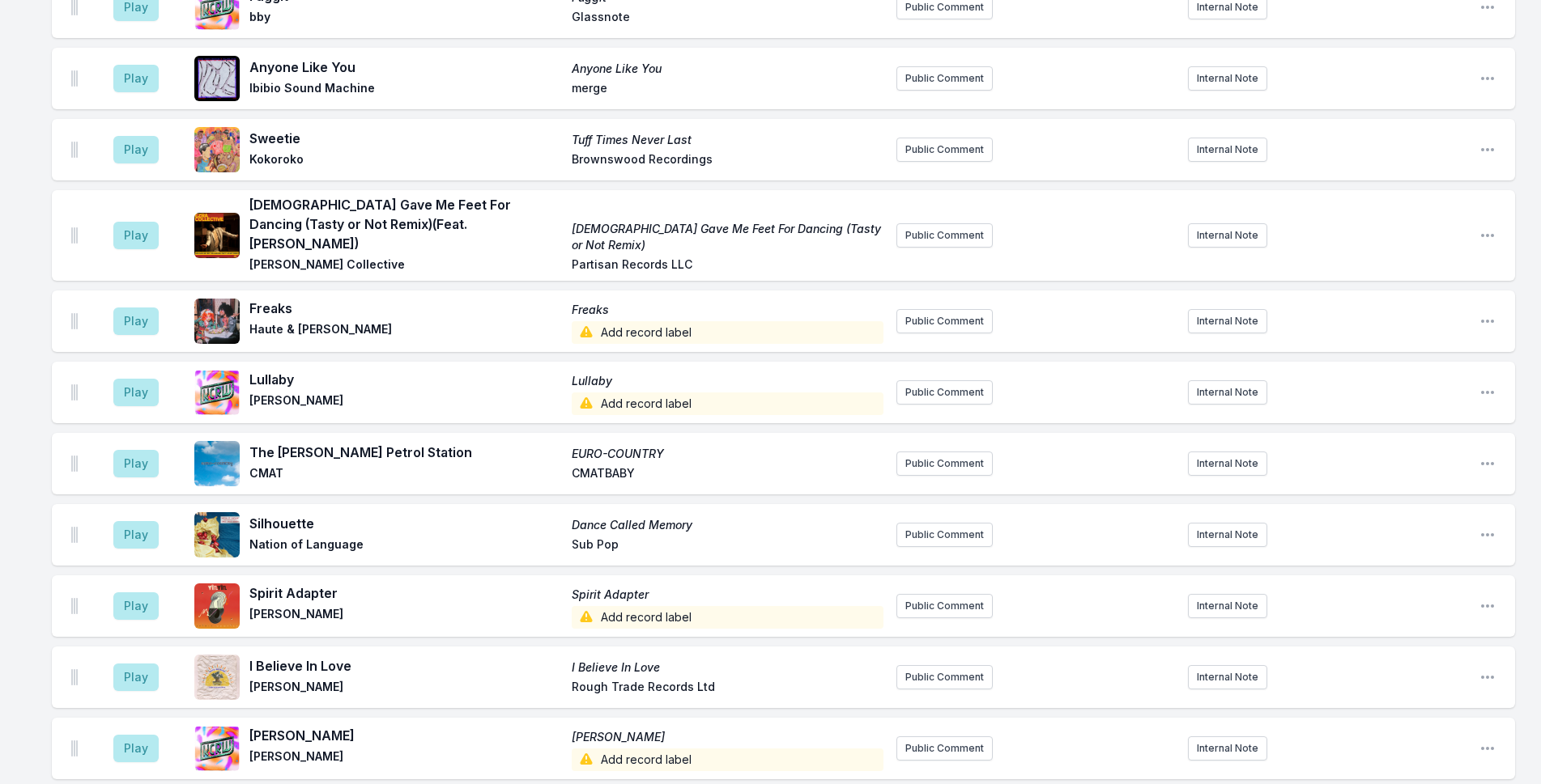
scroll to position [3896, 0]
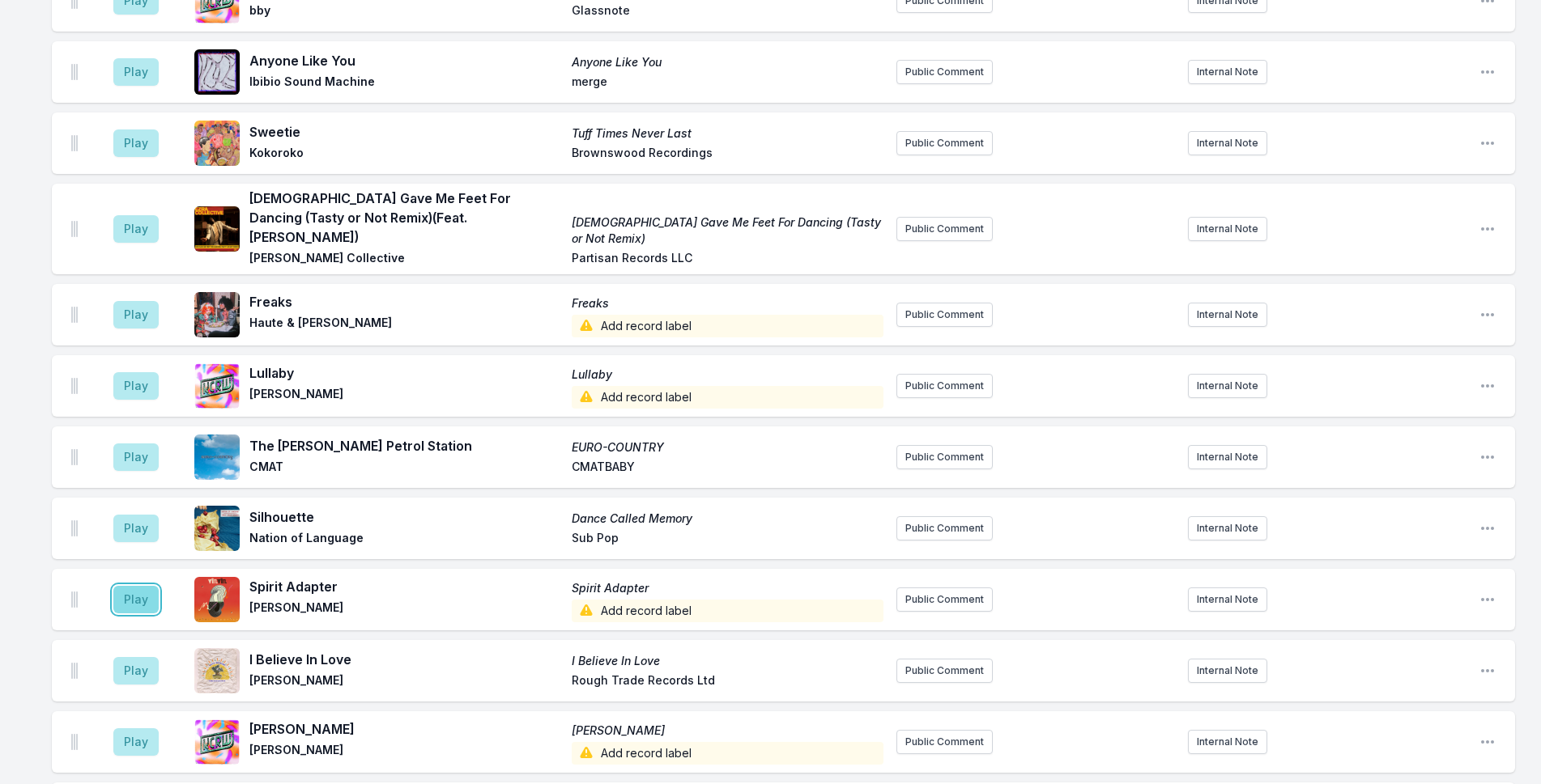
click at [140, 586] on button "Play" at bounding box center [136, 599] width 45 height 27
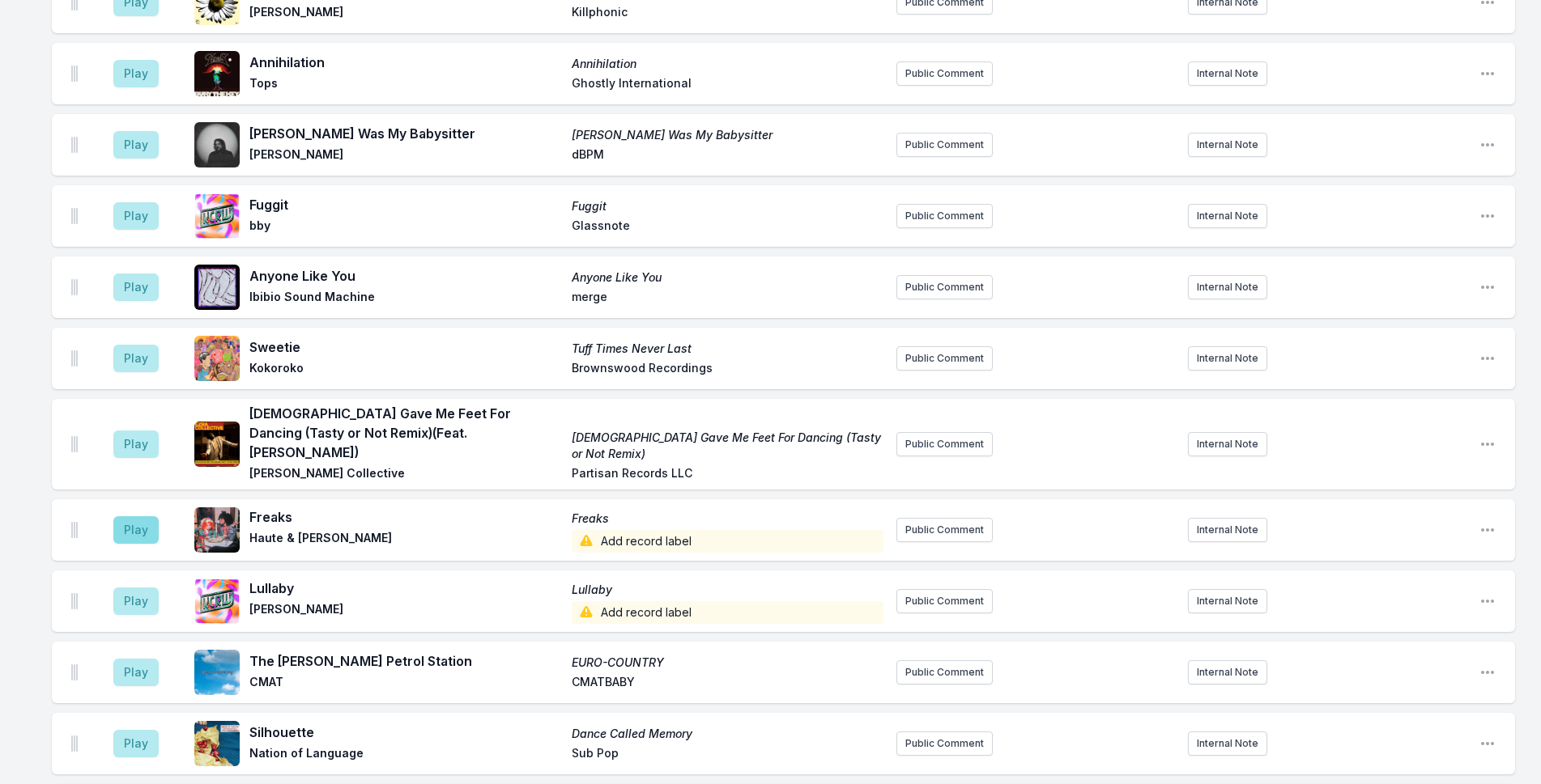
scroll to position [3886, 0]
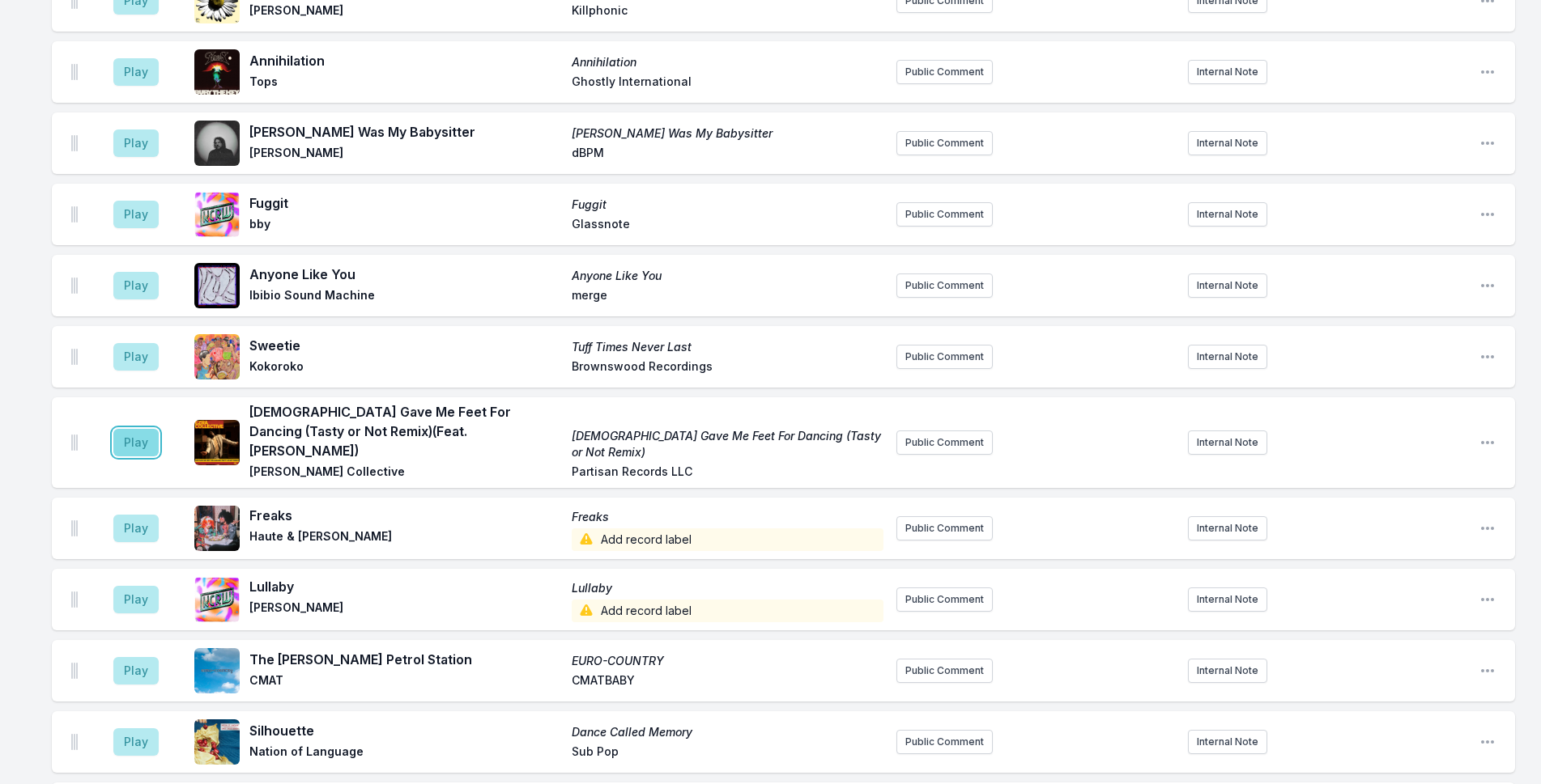
click at [130, 430] on button "Play" at bounding box center [136, 442] width 45 height 27
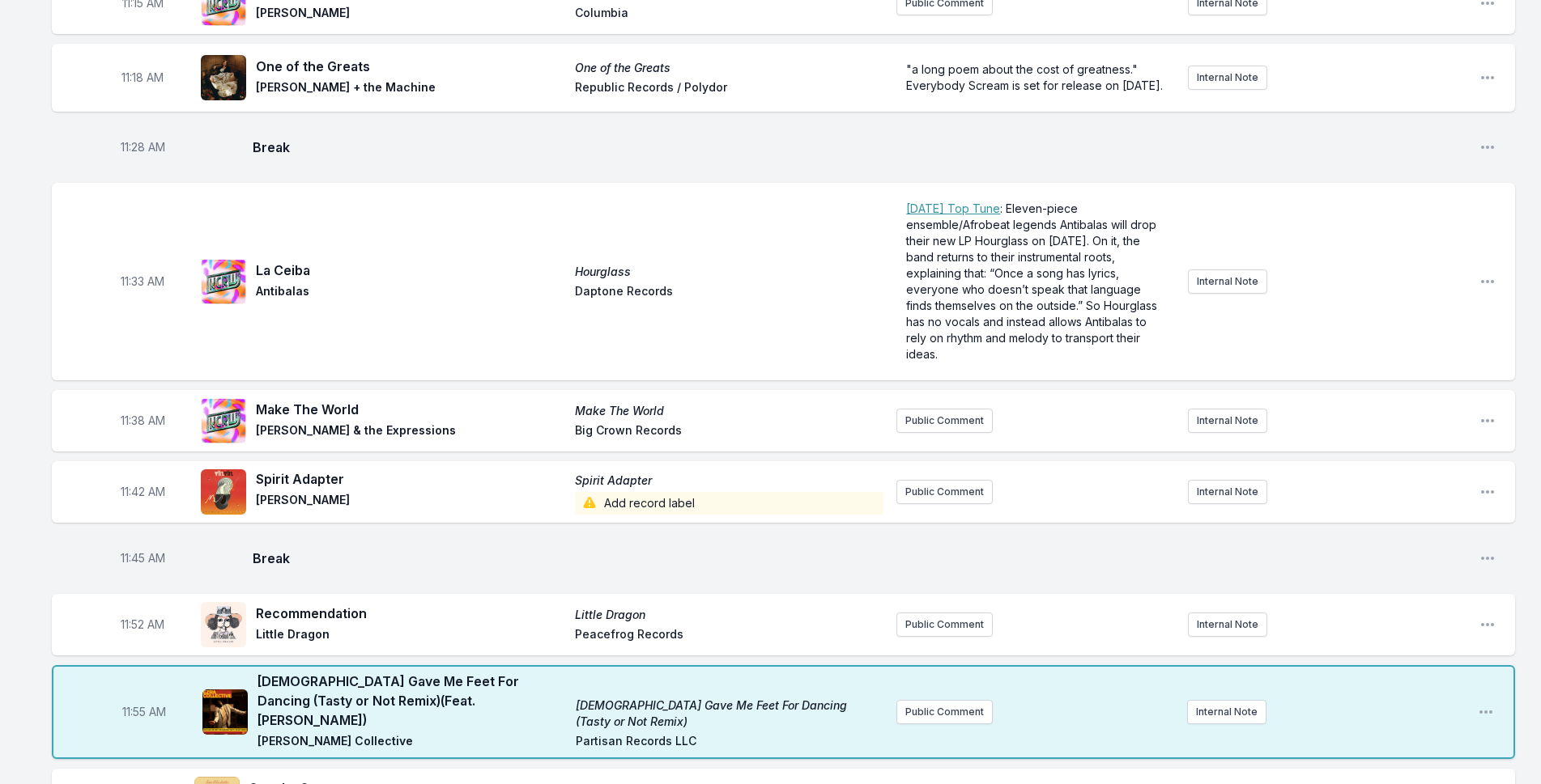
scroll to position [2430, 0]
